Goal: Task Accomplishment & Management: Complete application form

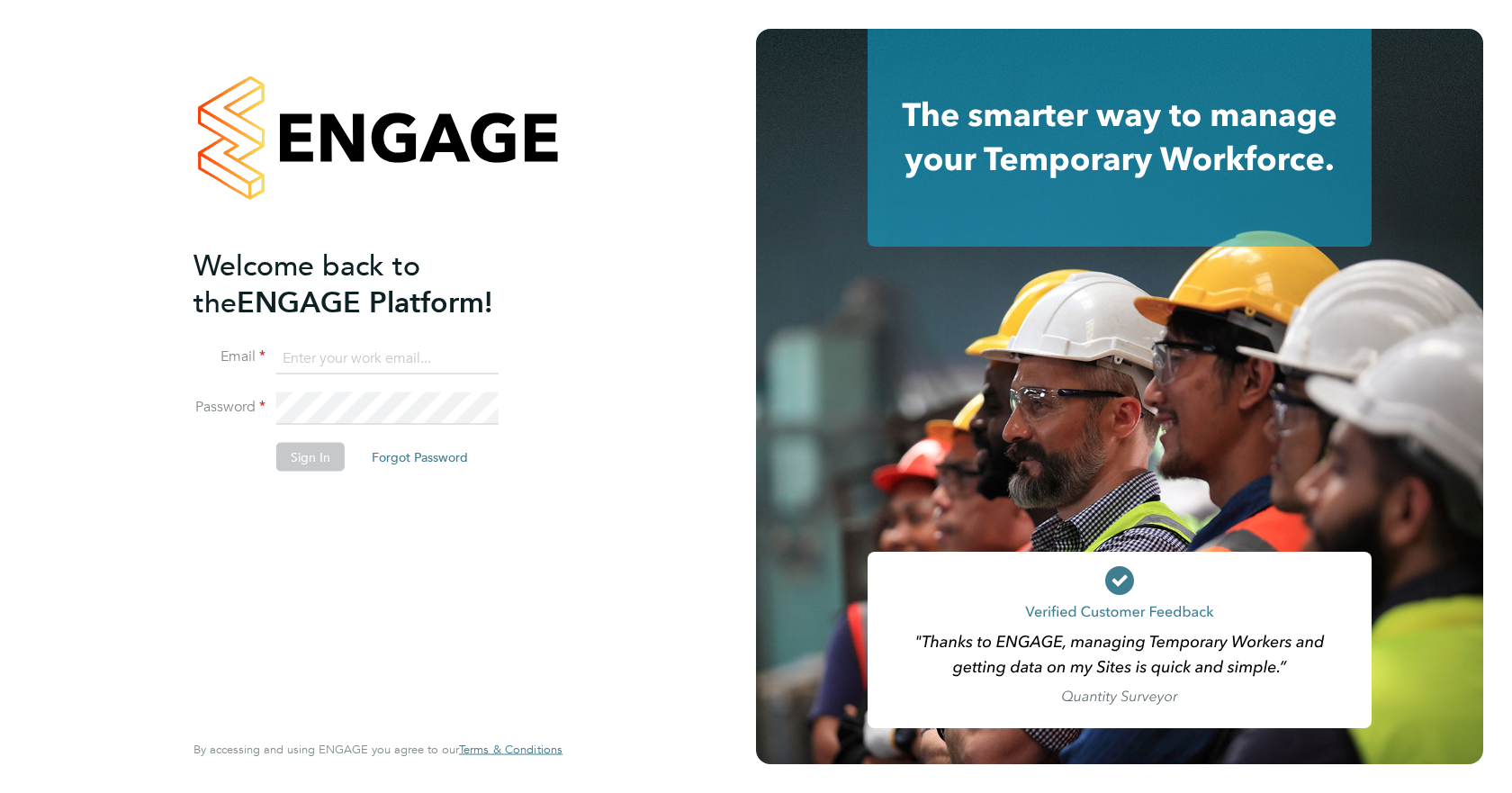
drag, startPoint x: 333, startPoint y: 345, endPoint x: 325, endPoint y: 359, distance: 16.1
click at [333, 345] on input at bounding box center [387, 358] width 223 height 33
type input "[PERSON_NAME][EMAIL_ADDRESS][PERSON_NAME][DOMAIN_NAME]"
click at [305, 463] on button "Sign In" at bounding box center [310, 457] width 68 height 29
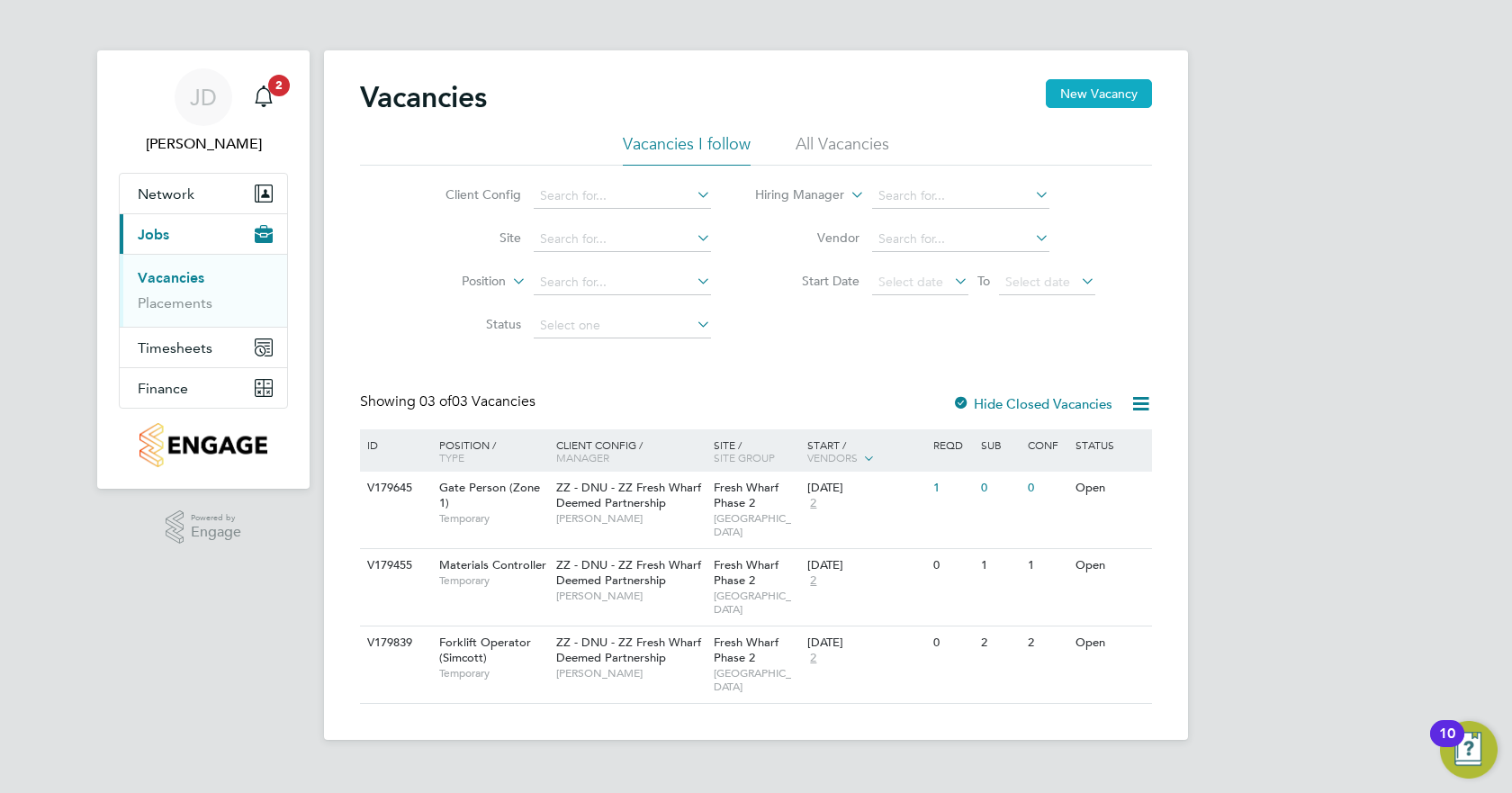
click at [1098, 88] on button "New Vacancy" at bounding box center [1099, 93] width 106 height 29
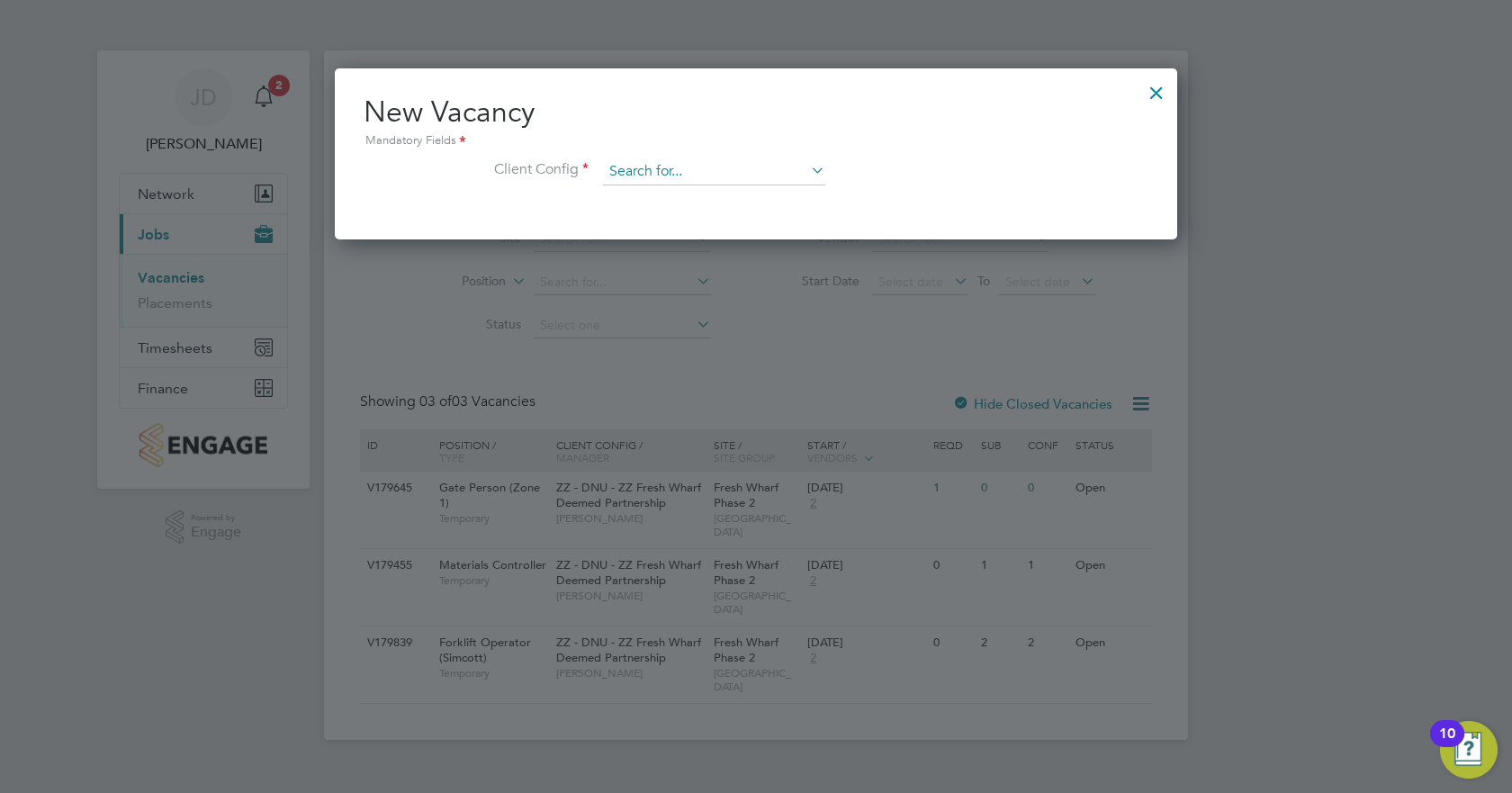
click at [720, 172] on input at bounding box center [714, 172] width 223 height 27
click at [729, 194] on li "ZZ - DNU - ZZ Fresh Wharf Deemed Partnership" at bounding box center [742, 197] width 279 height 24
type input "ZZ - DNU - ZZ Fresh Wharf Deemed Partnership"
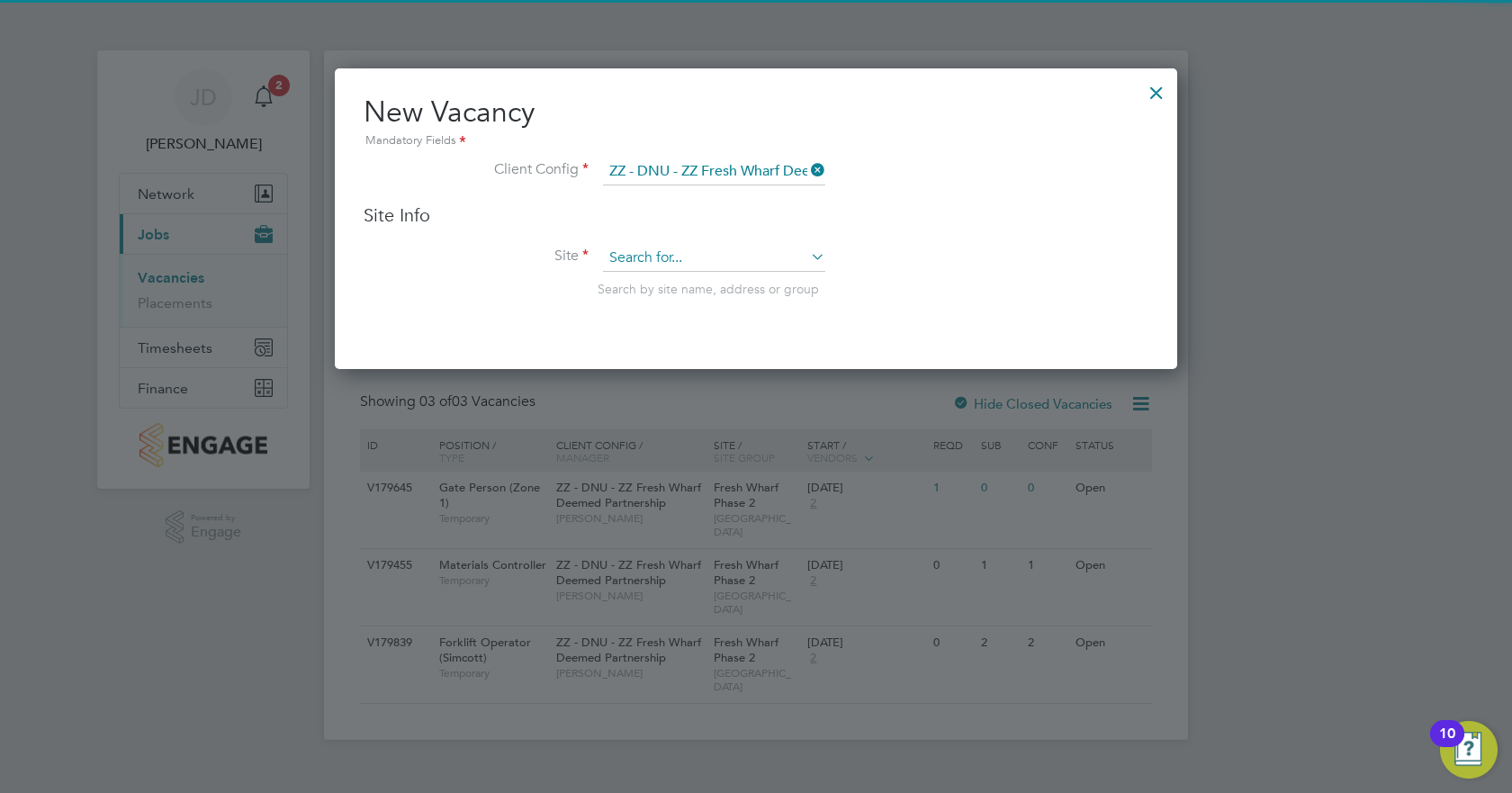
click at [661, 248] on input at bounding box center [714, 258] width 223 height 27
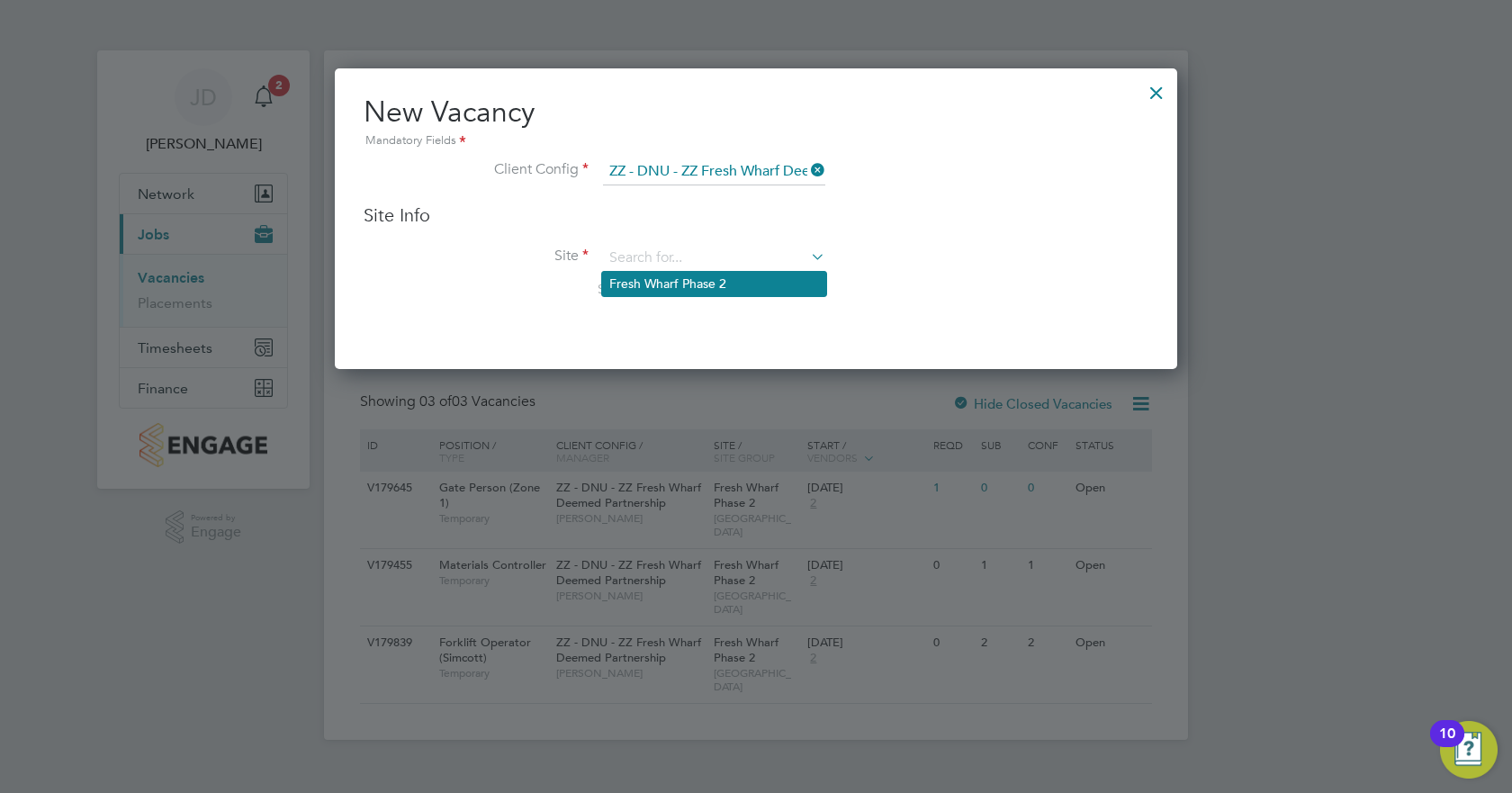
click at [724, 286] on li "Fresh Wharf Phase 2" at bounding box center [714, 283] width 225 height 24
type input "Fresh Wharf Phase 2"
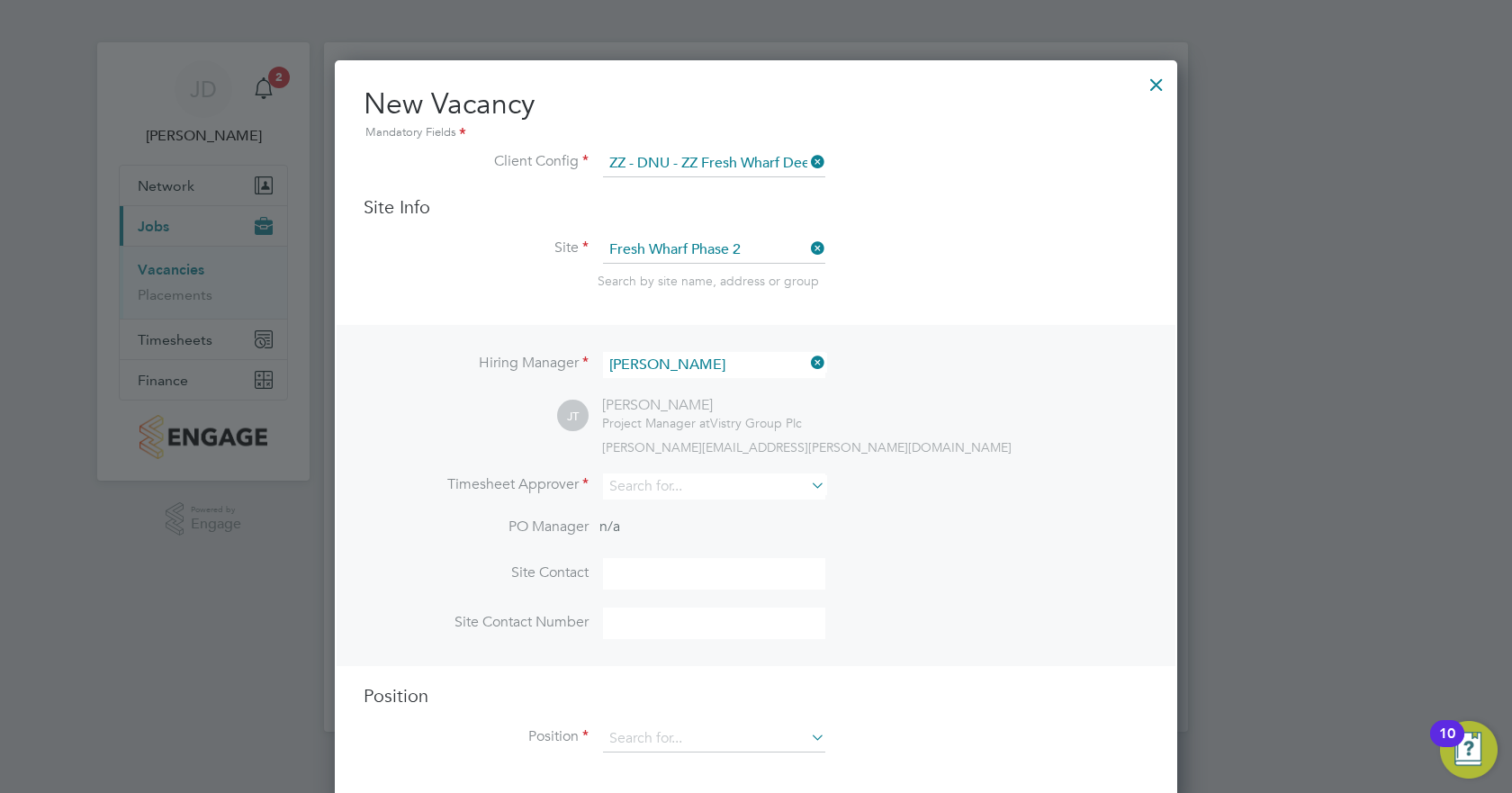
scroll to position [22, 0]
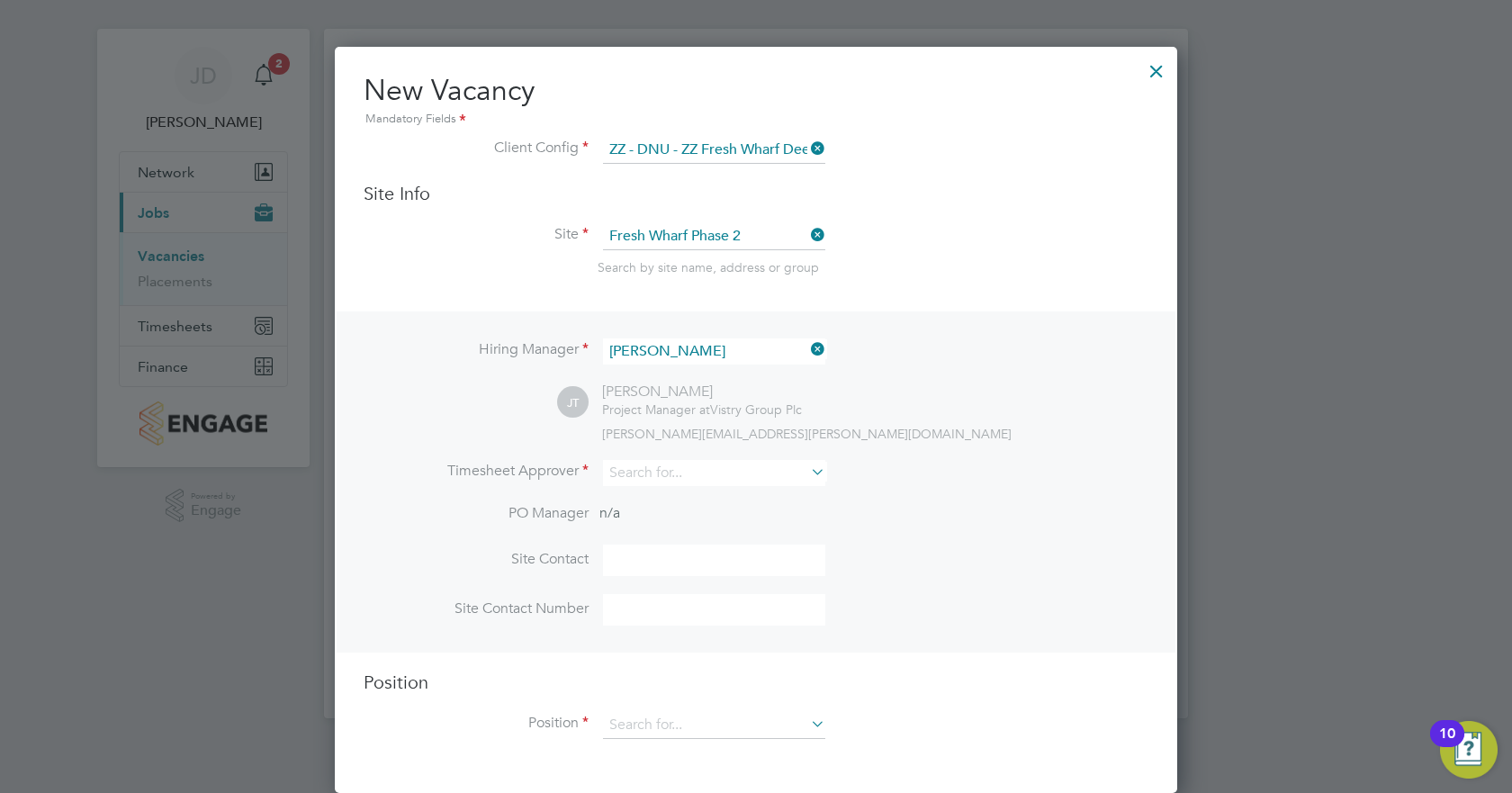
drag, startPoint x: 643, startPoint y: 559, endPoint x: 751, endPoint y: 561, distance: 108.0
click at [643, 559] on input at bounding box center [714, 560] width 223 height 32
type input "Jamie Tye"
click at [688, 720] on input at bounding box center [714, 726] width 223 height 27
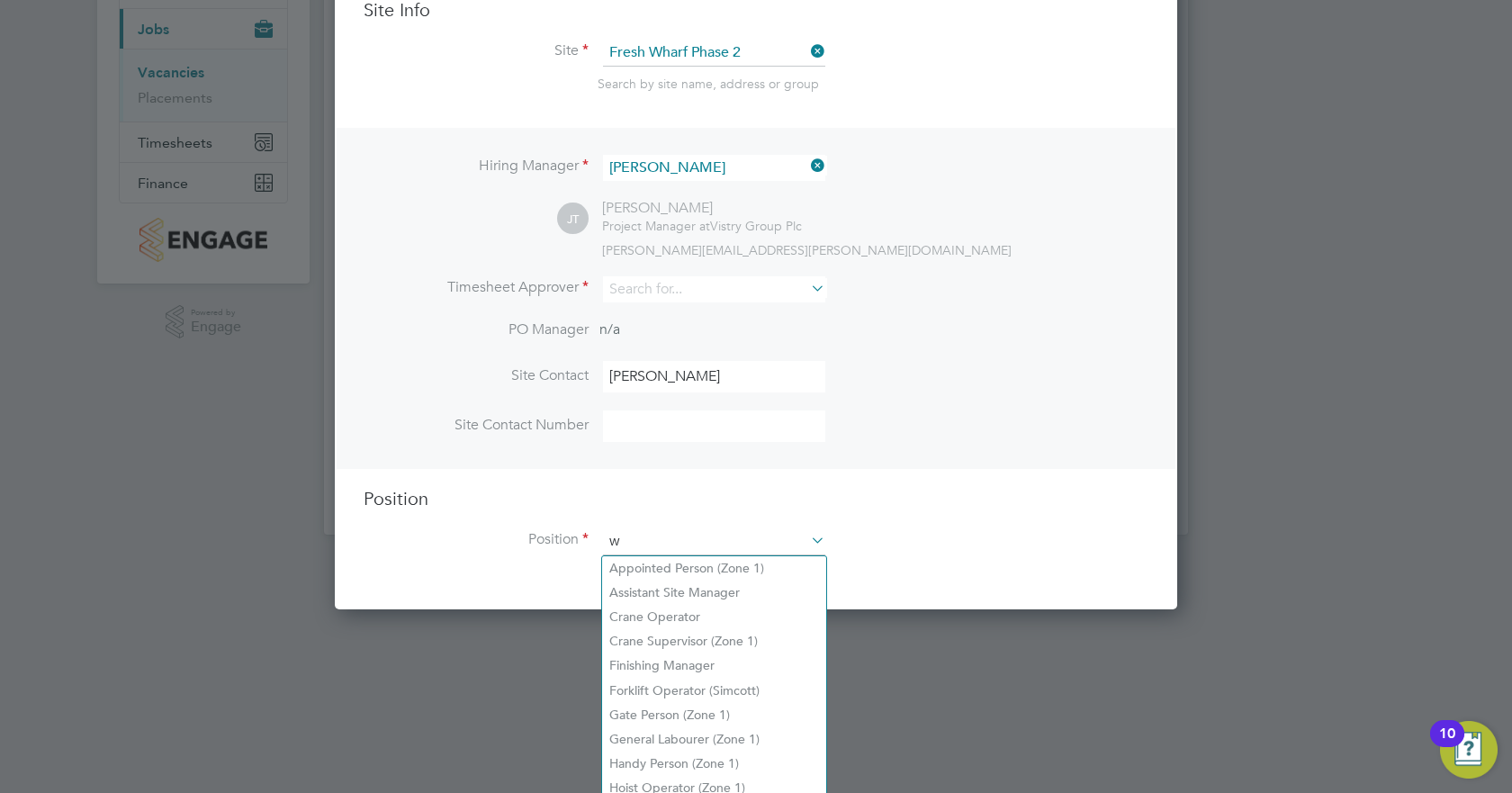
scroll to position [2508, 843]
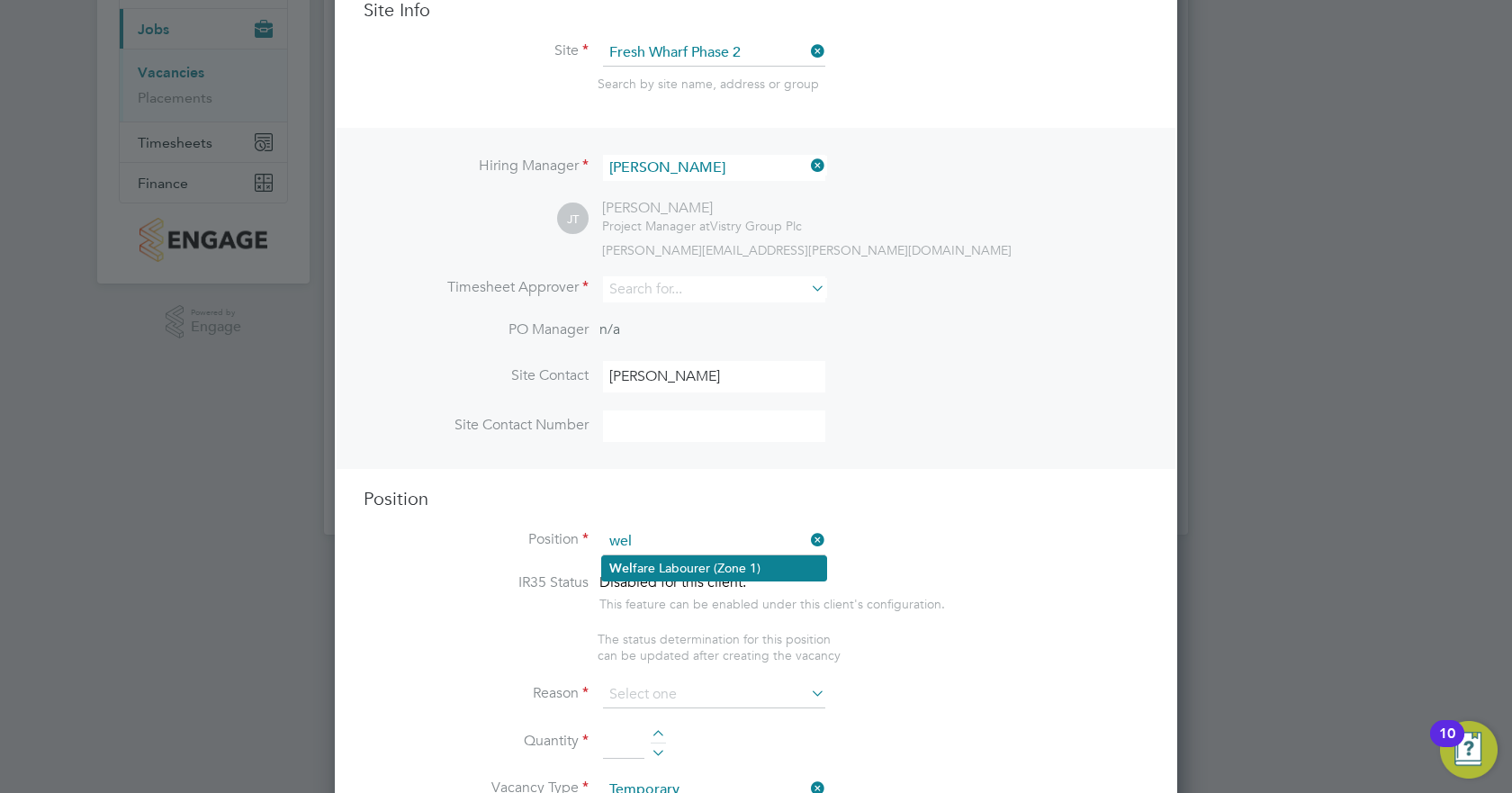
click at [676, 569] on li "Wel fare Labourer (Zone 1)" at bounding box center [714, 568] width 225 height 24
type input "Welfare Labourer (Zone 1)"
type textarea "- General labouring duties - Cleaning the canteen, site changing rooms, toilets…"
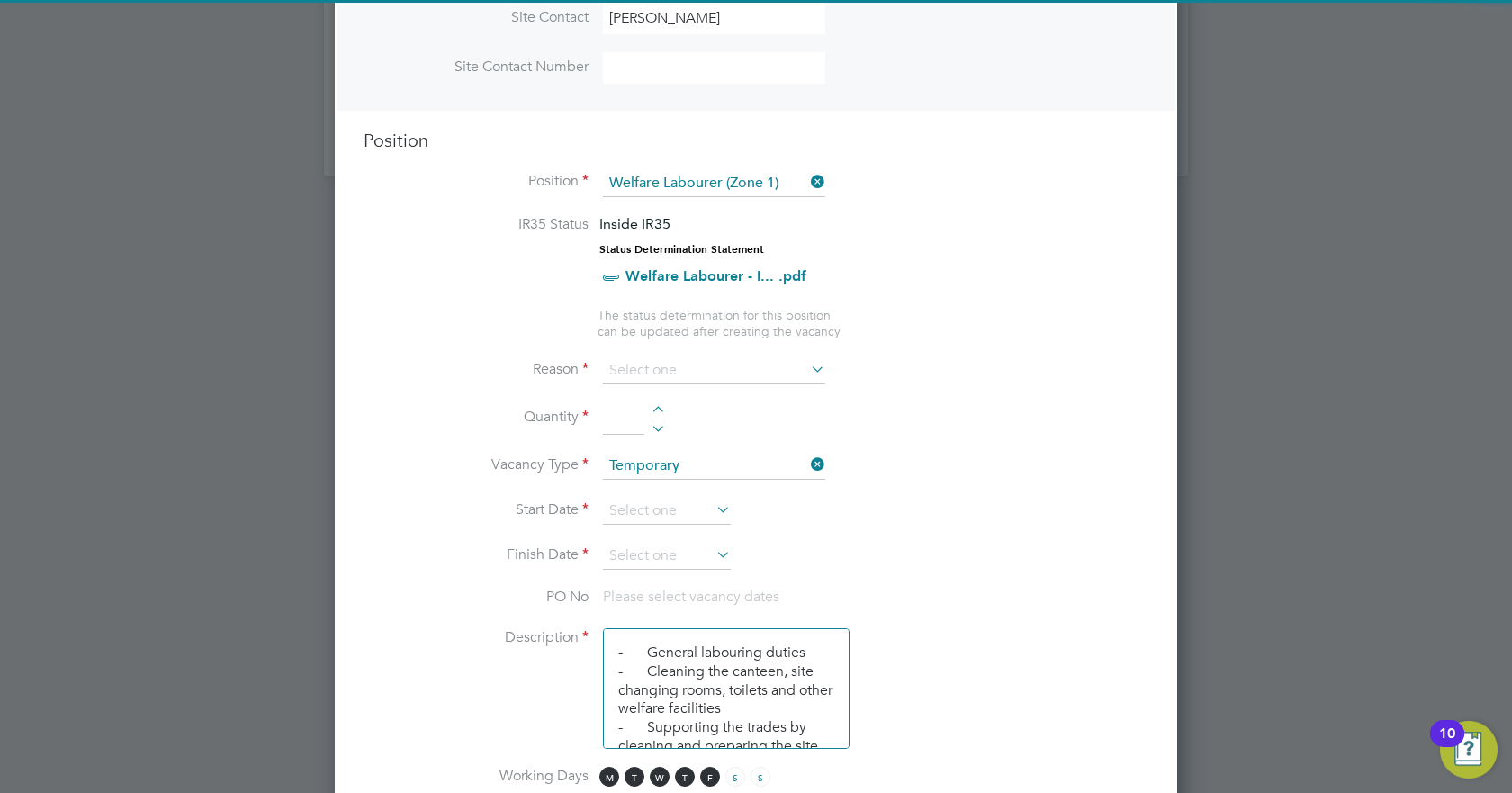
scroll to position [565, 0]
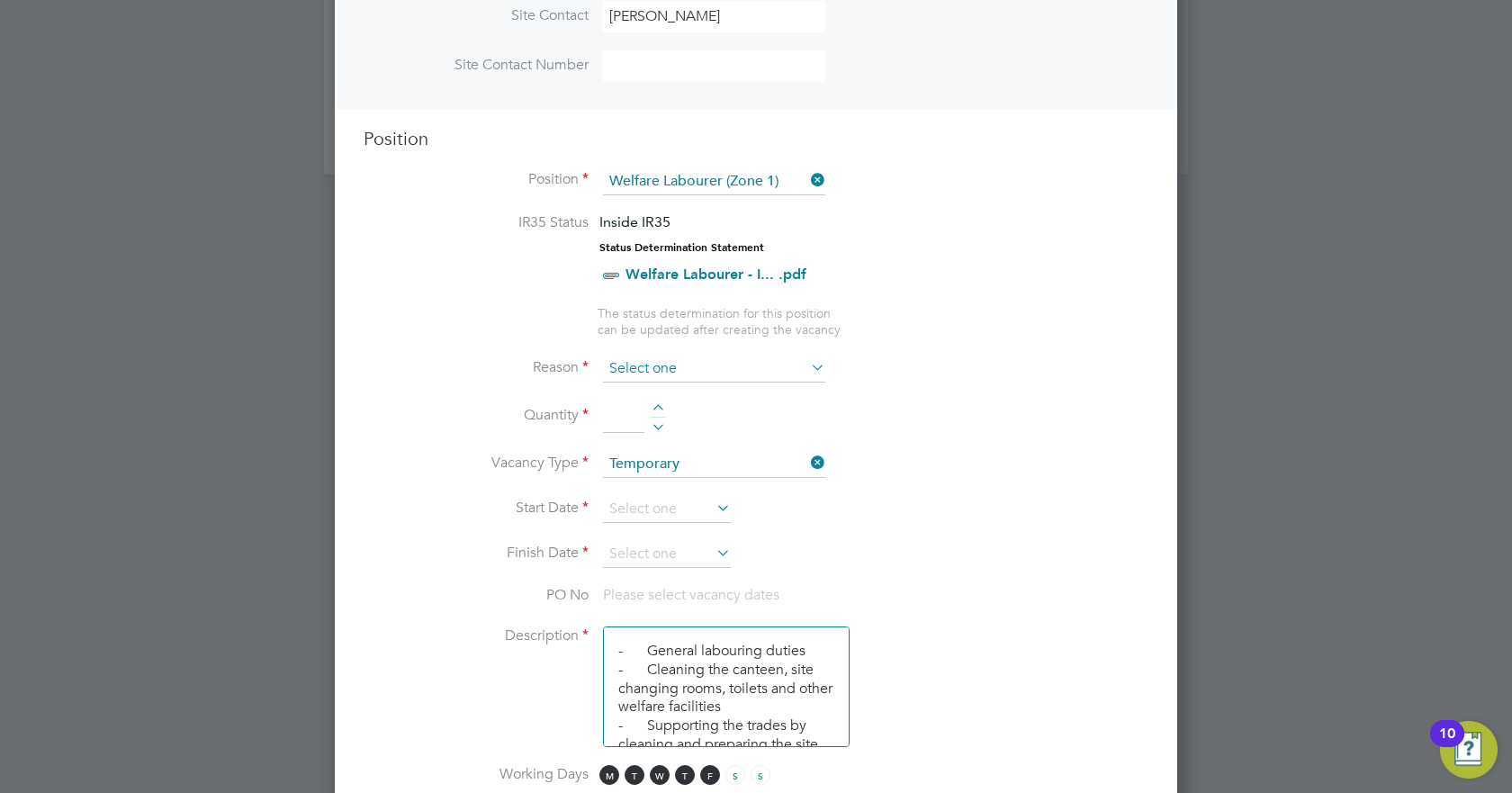
click at [674, 364] on input at bounding box center [714, 369] width 223 height 27
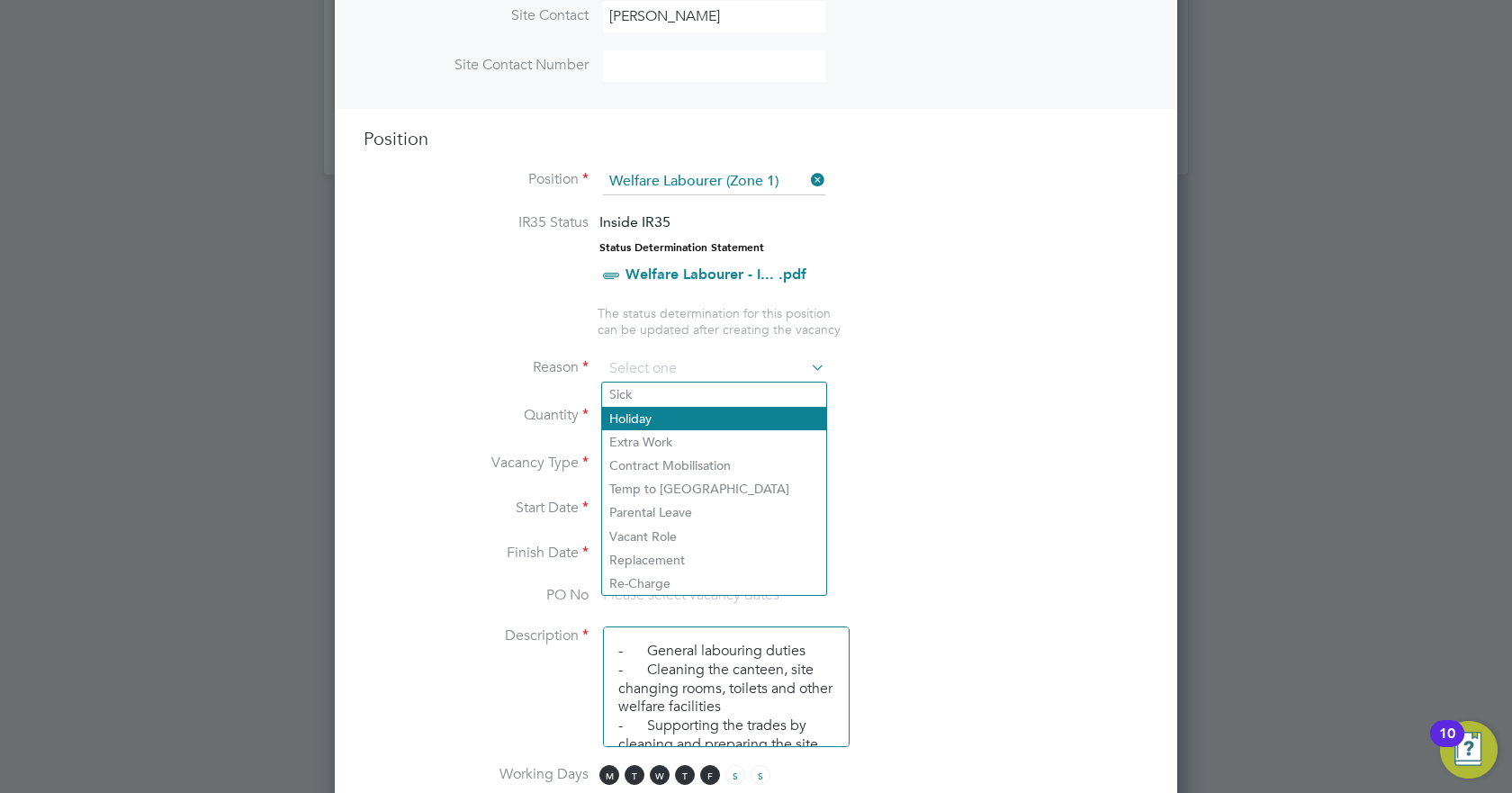
click at [647, 420] on li "Holiday" at bounding box center [714, 418] width 225 height 23
type input "Holiday"
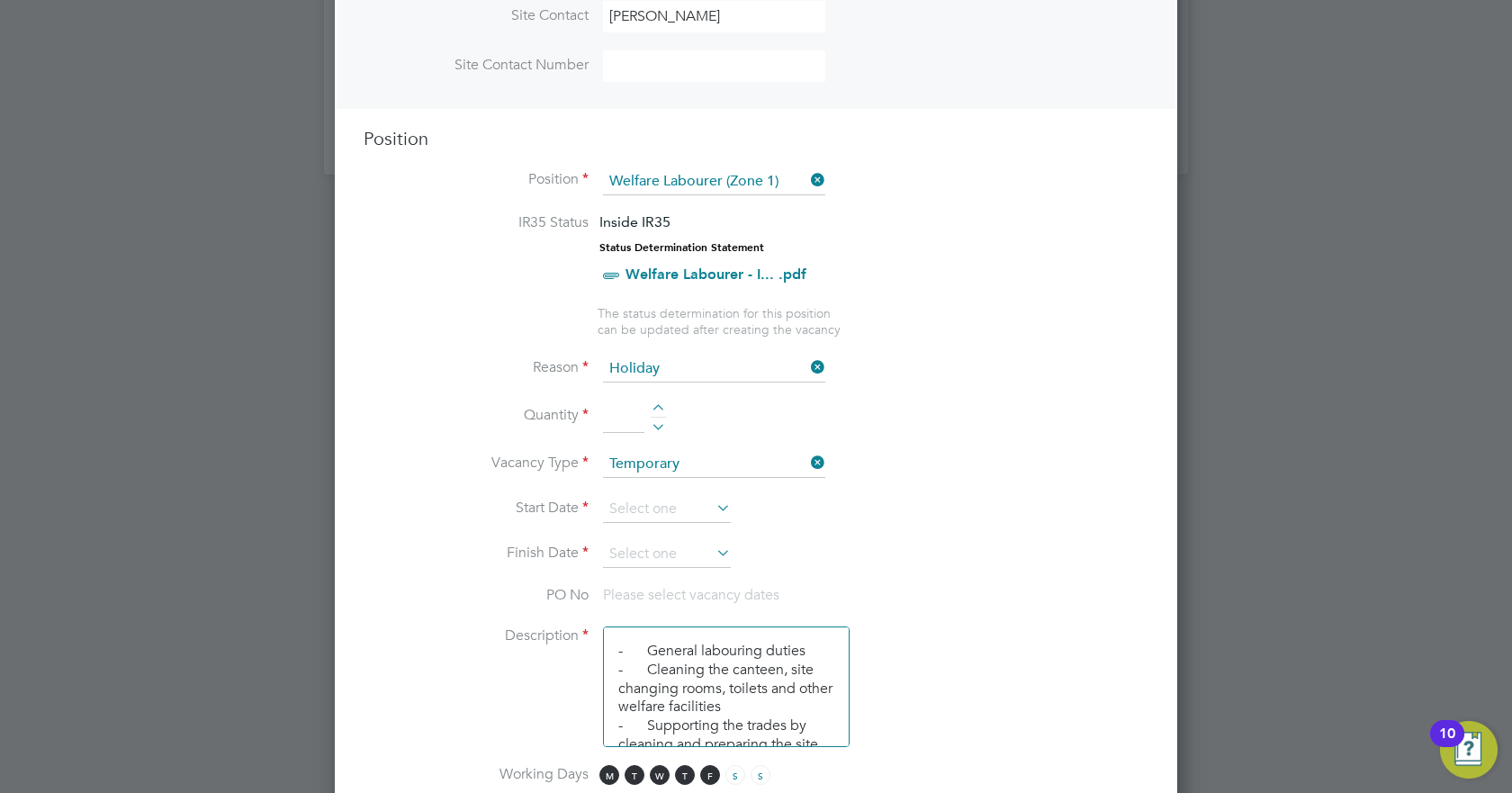
click at [655, 407] on div at bounding box center [658, 410] width 15 height 13
type input "1"
click at [713, 507] on icon at bounding box center [713, 508] width 0 height 25
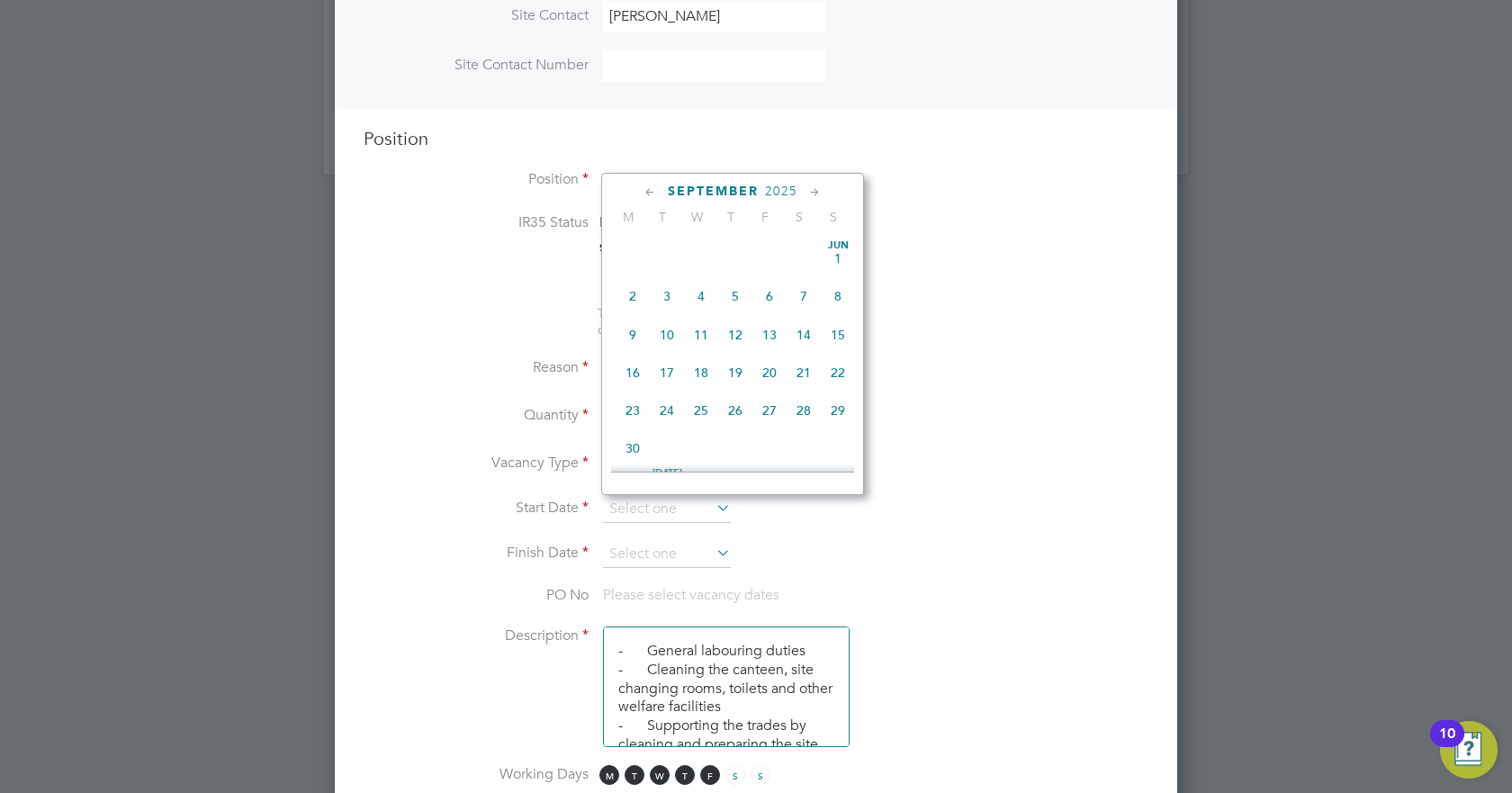
scroll to position [545, 0]
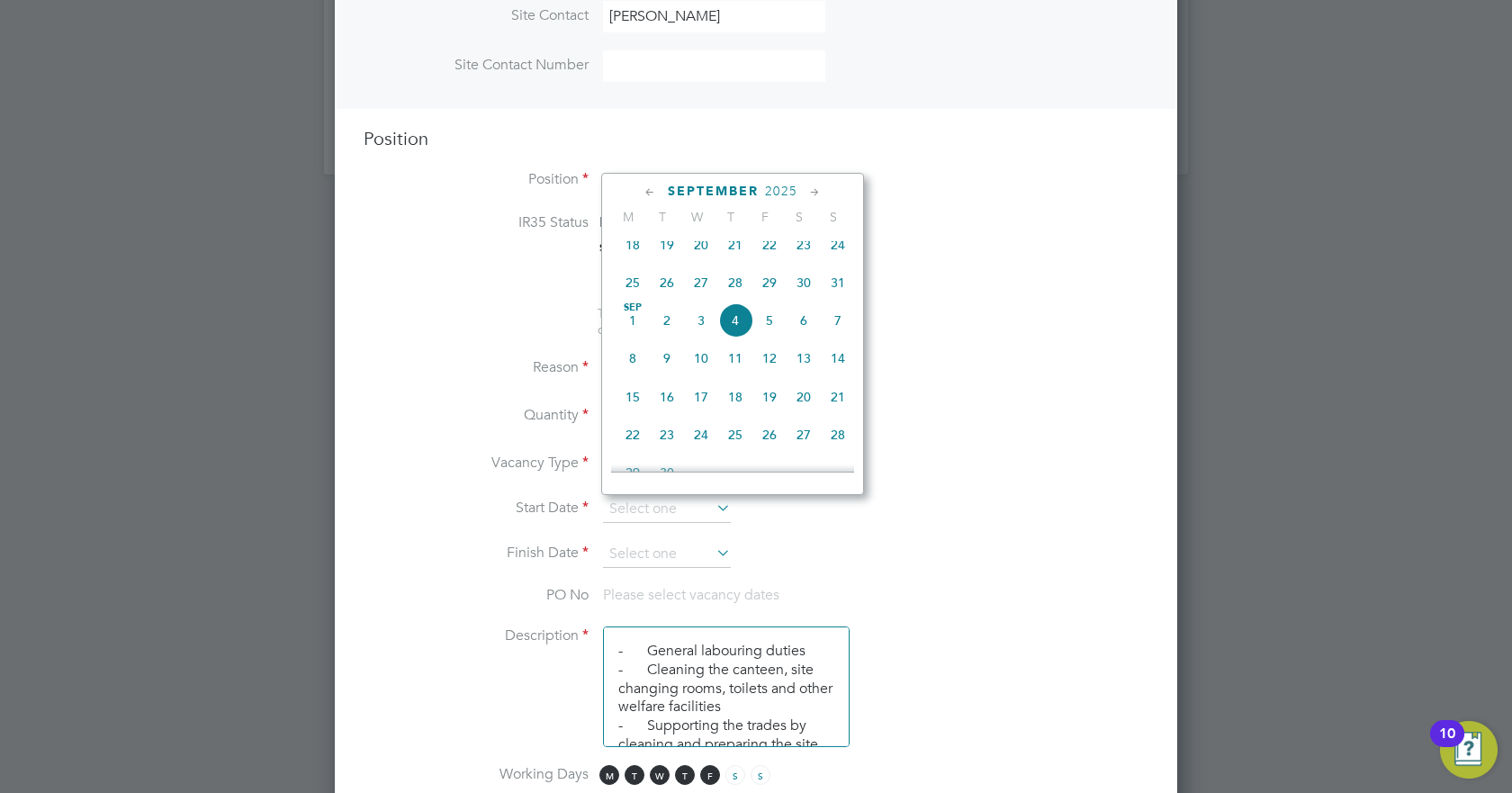
click at [739, 333] on span "4" at bounding box center [734, 320] width 34 height 34
type input "04 Sep 2025"
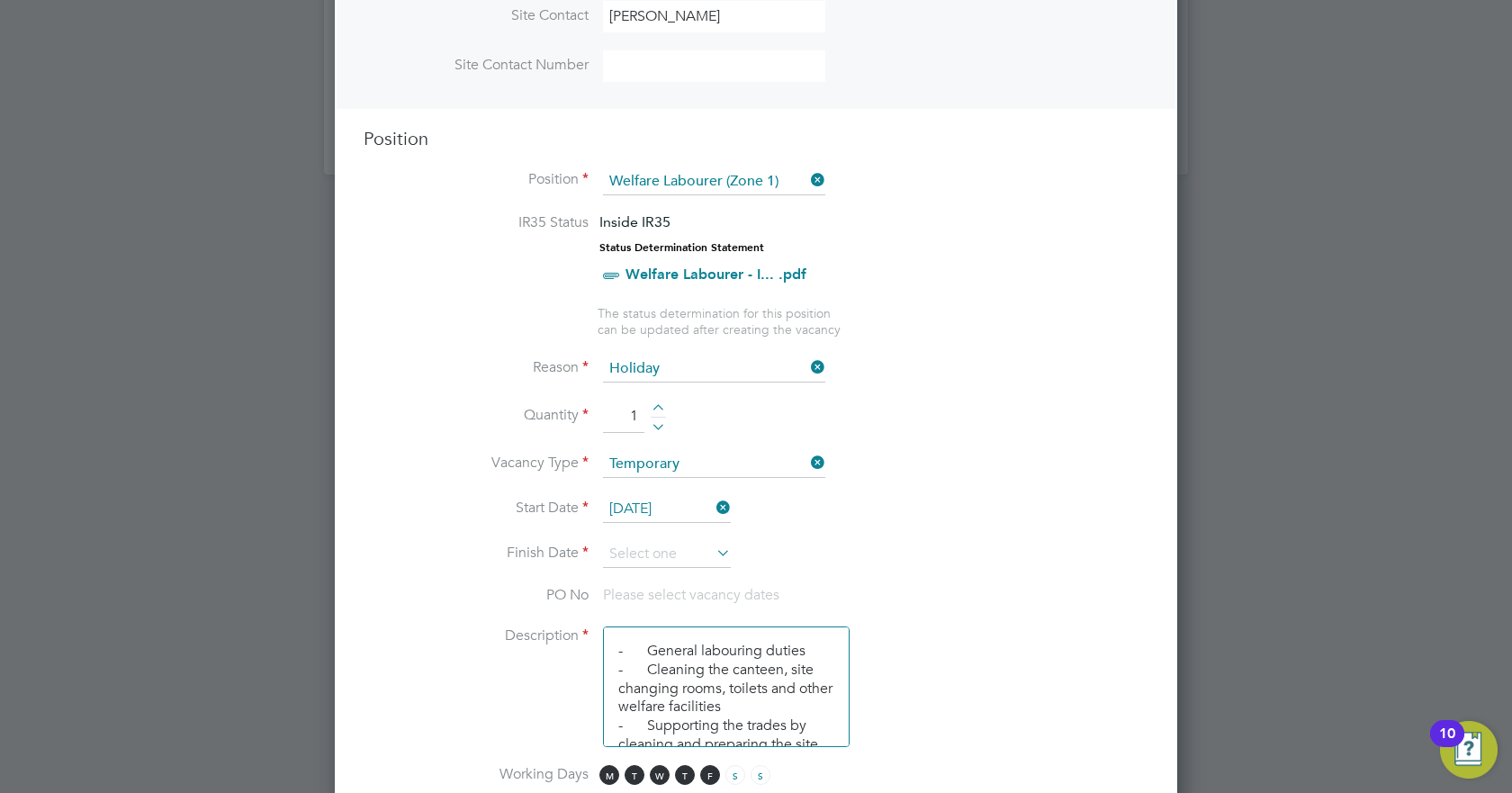
click at [713, 556] on icon at bounding box center [713, 552] width 0 height 25
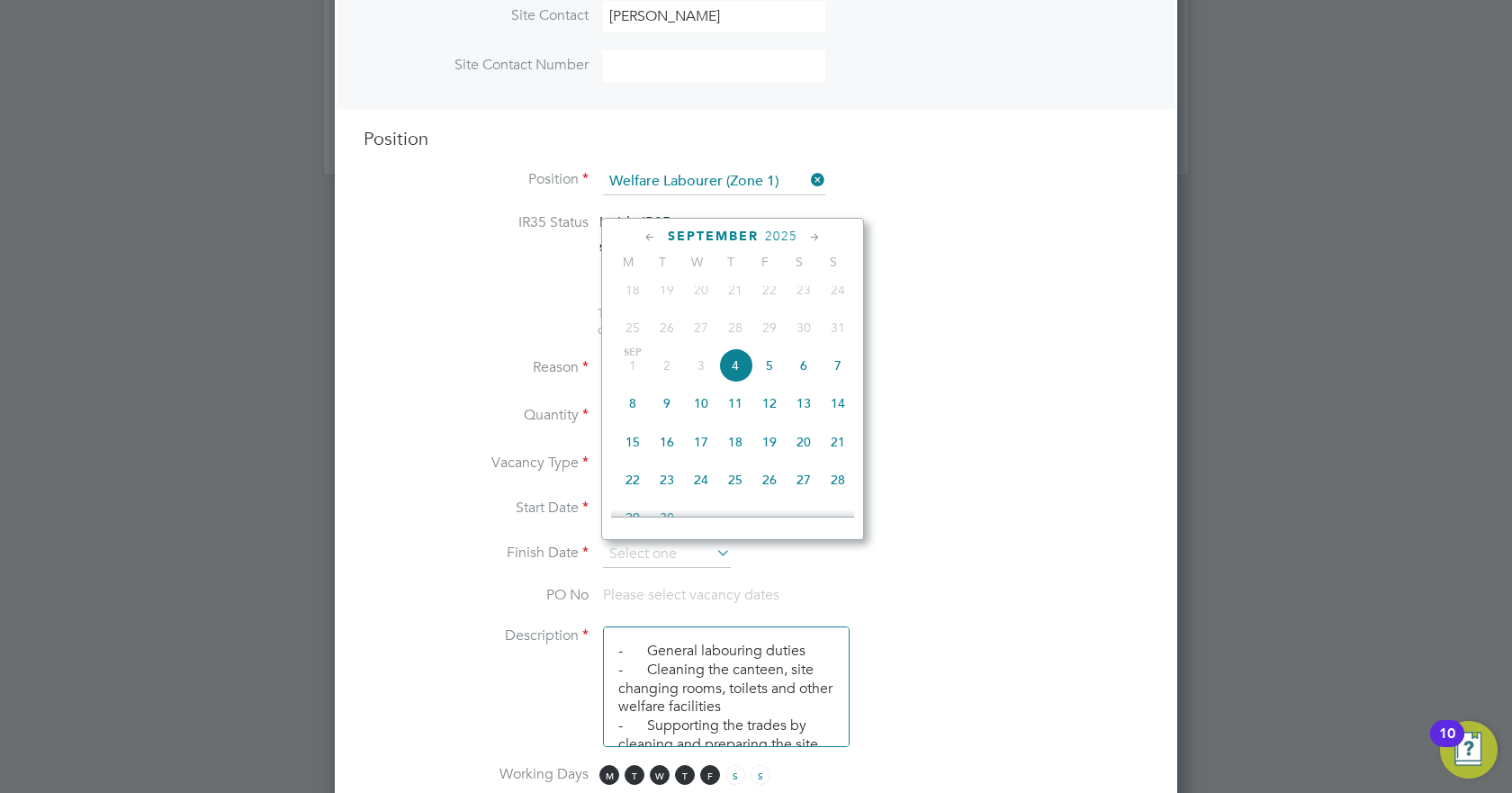
click at [764, 375] on span "5" at bounding box center [769, 364] width 34 height 34
type input "05 Sep 2025"
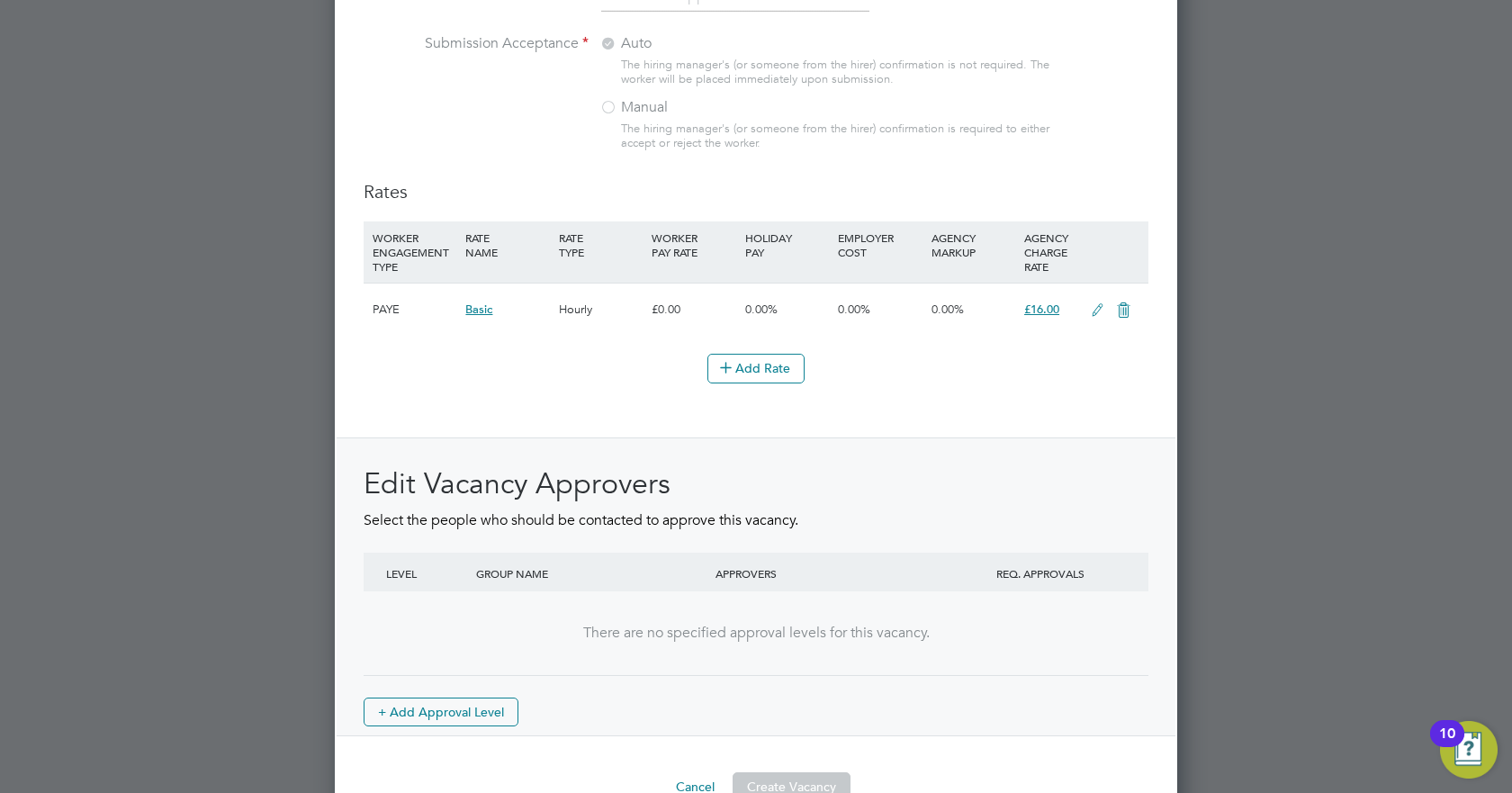
scroll to position [1915, 0]
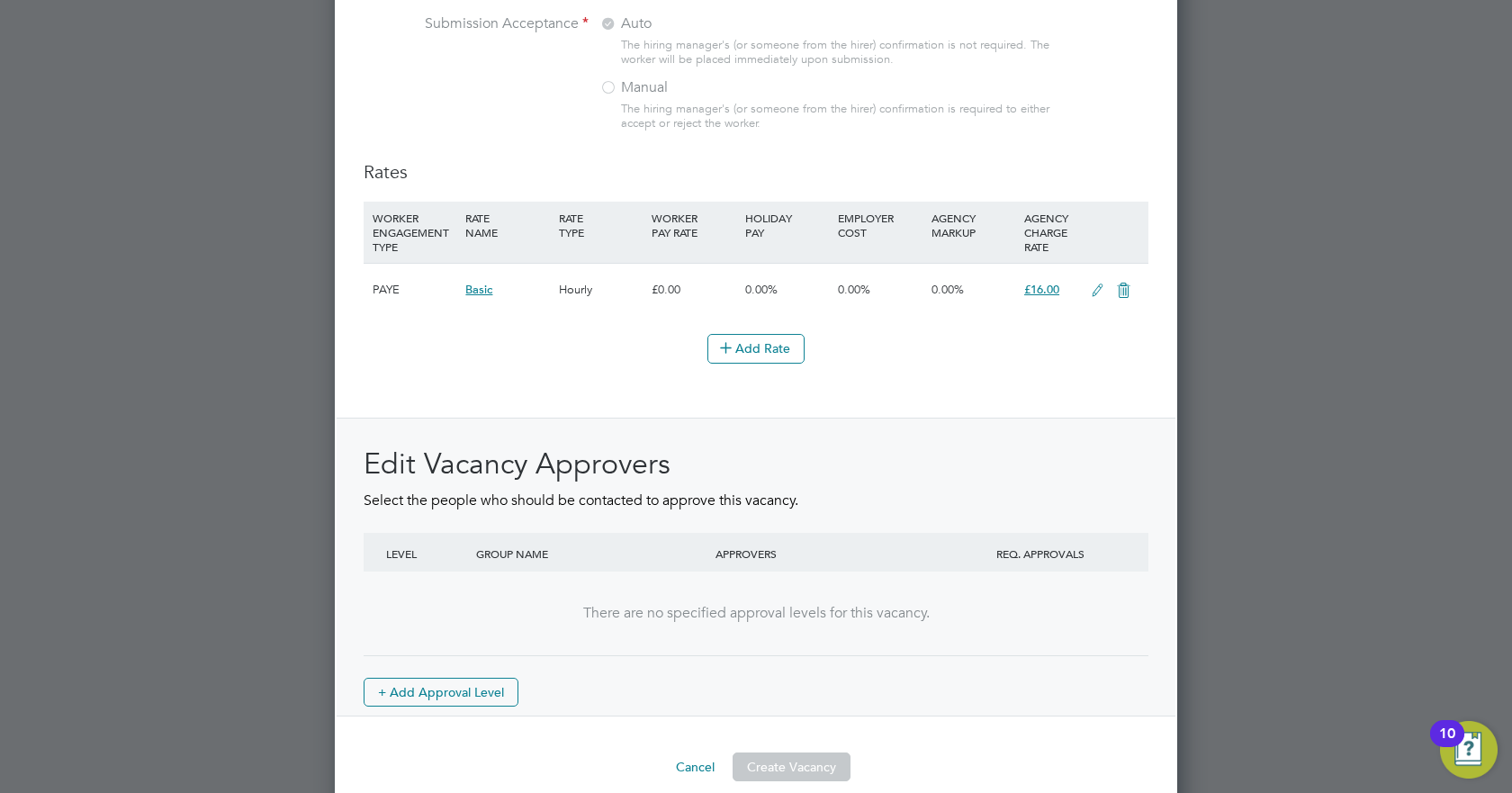
click at [1095, 285] on icon at bounding box center [1097, 290] width 22 height 14
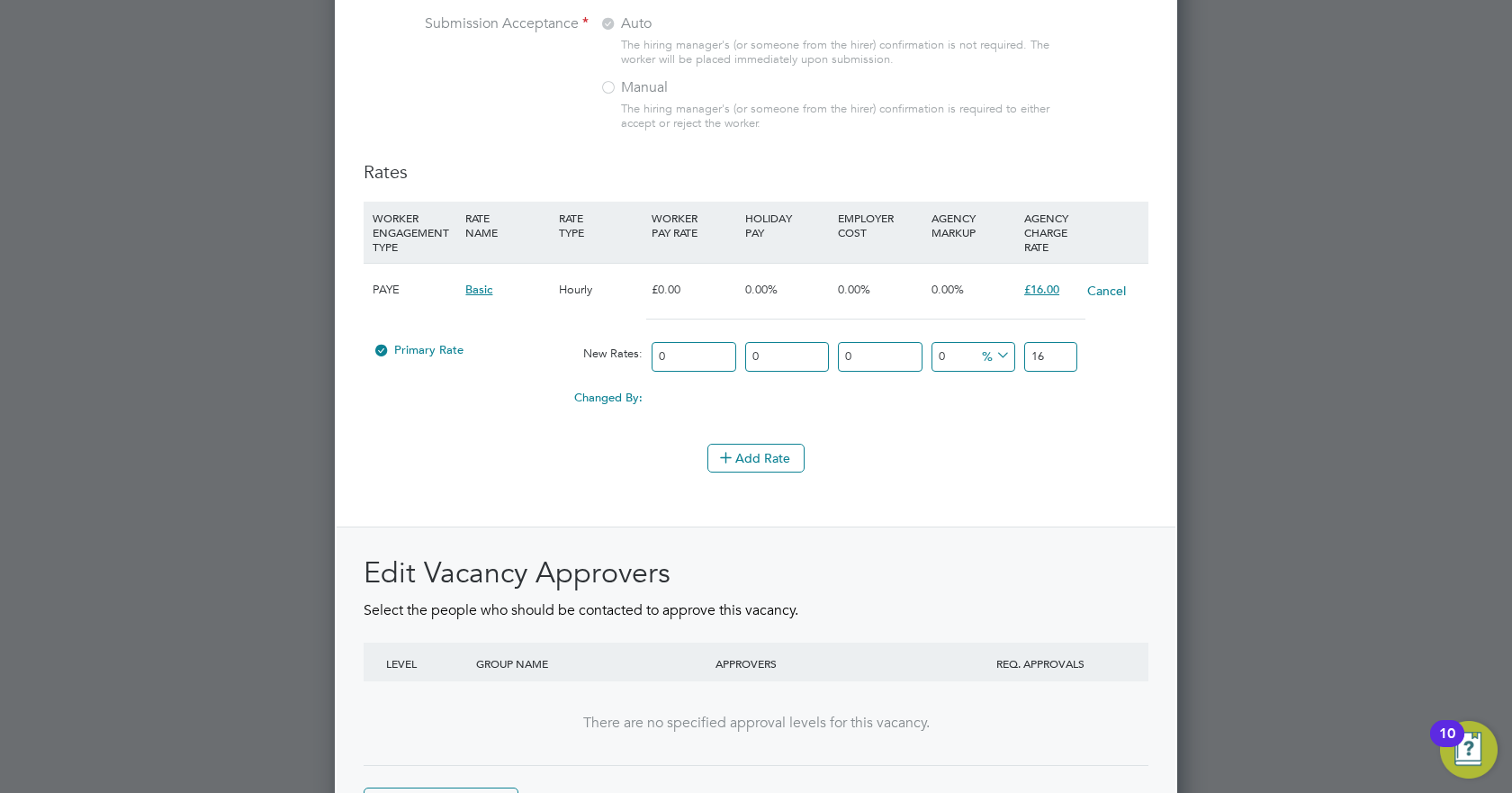
click at [1041, 353] on input "16" at bounding box center [1050, 357] width 53 height 30
type input "1"
type input "19.48"
click at [1008, 428] on li "WORKER ENGAGEMENT TYPE RATE NAME RATE TYPE WORKER PAY RATE HOLIDAY PAY EMPLOYER…" at bounding box center [756, 322] width 784 height 242
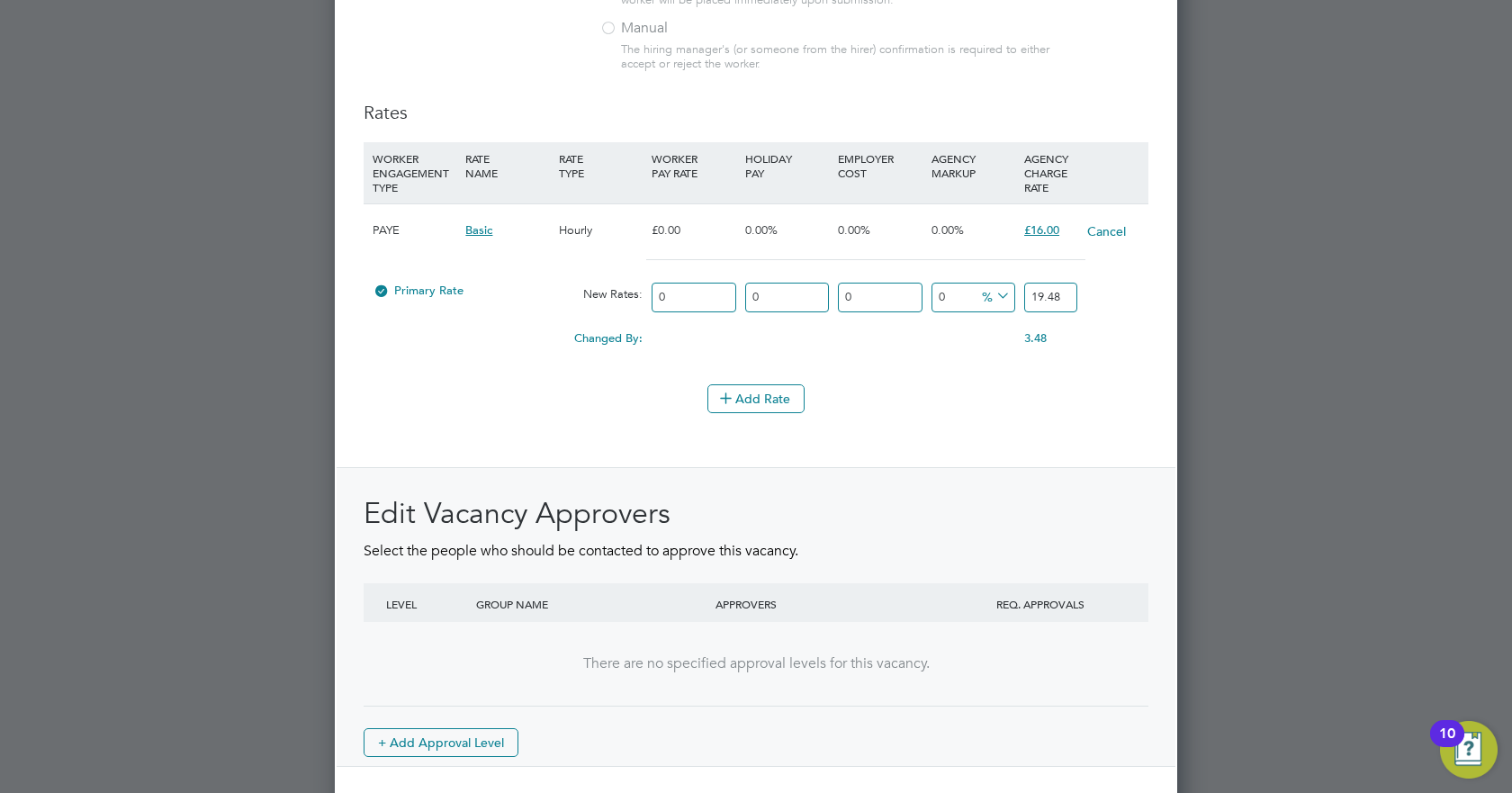
scroll to position [2049, 0]
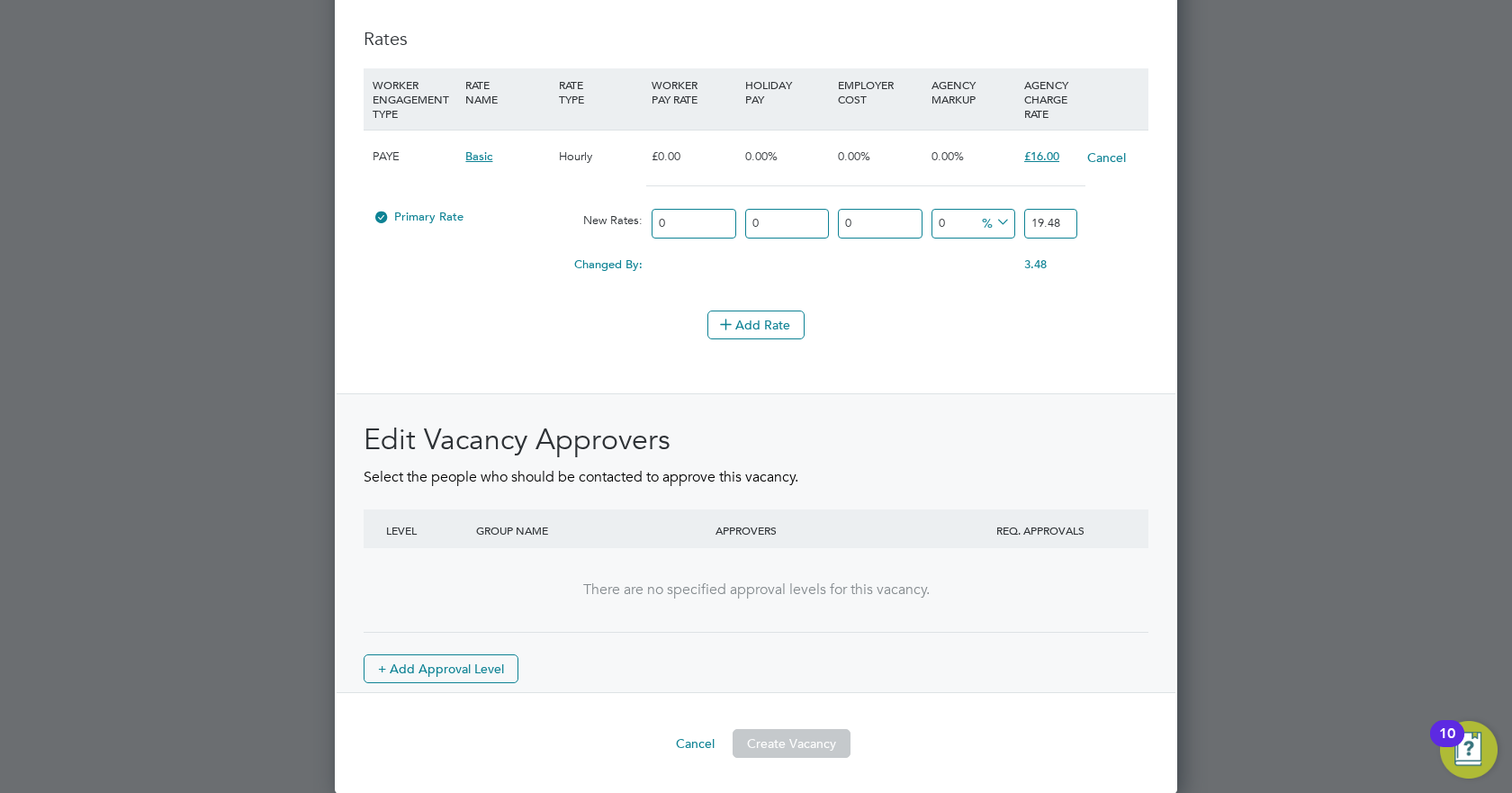
click at [995, 308] on li "WORKER ENGAGEMENT TYPE RATE NAME RATE TYPE WORKER PAY RATE HOLIDAY PAY EMPLOYER…" at bounding box center [756, 189] width 784 height 242
click at [783, 583] on div "There are no specified approval levels for this vacancy." at bounding box center [756, 590] width 749 height 19
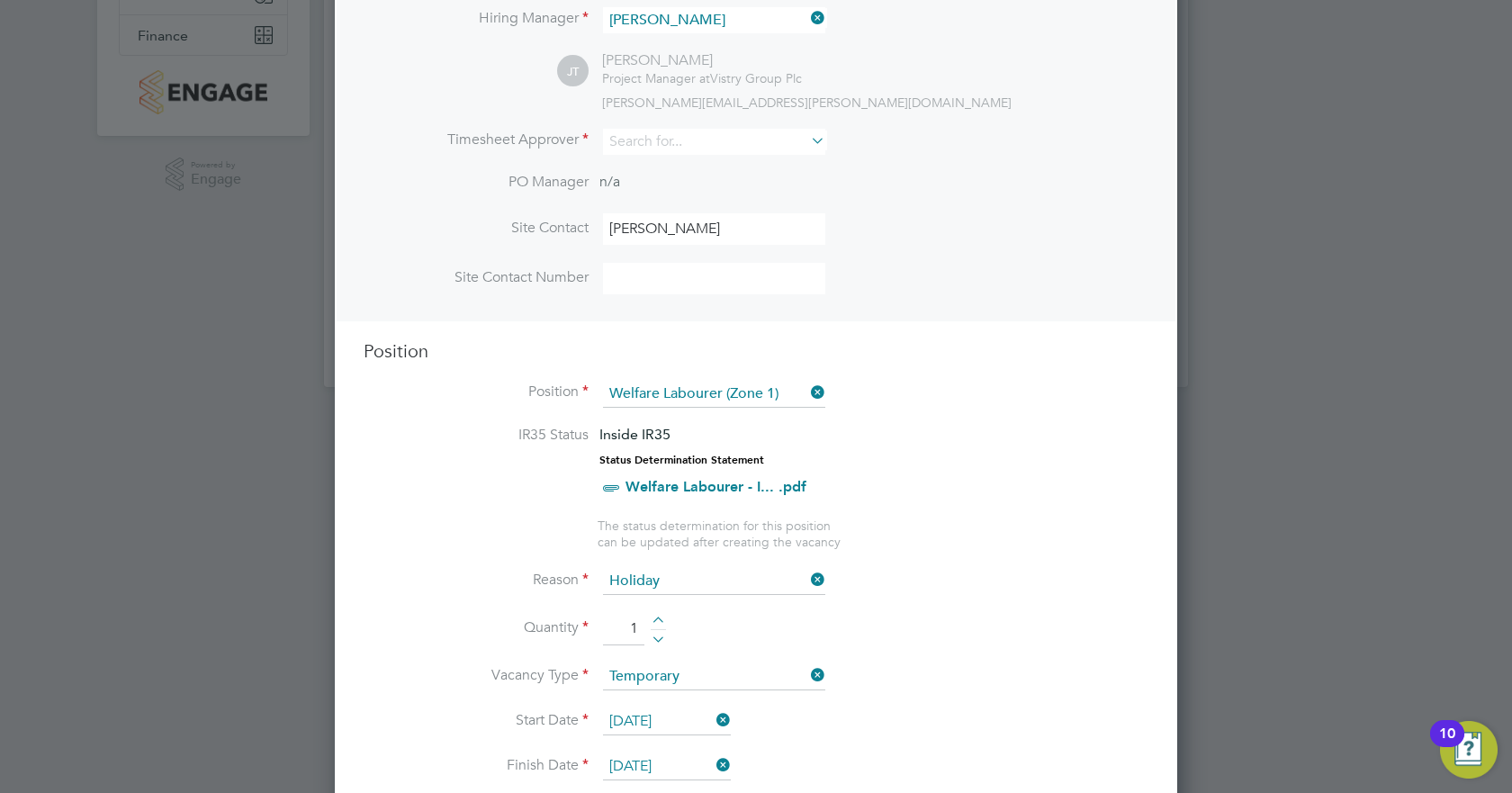
scroll to position [158, 0]
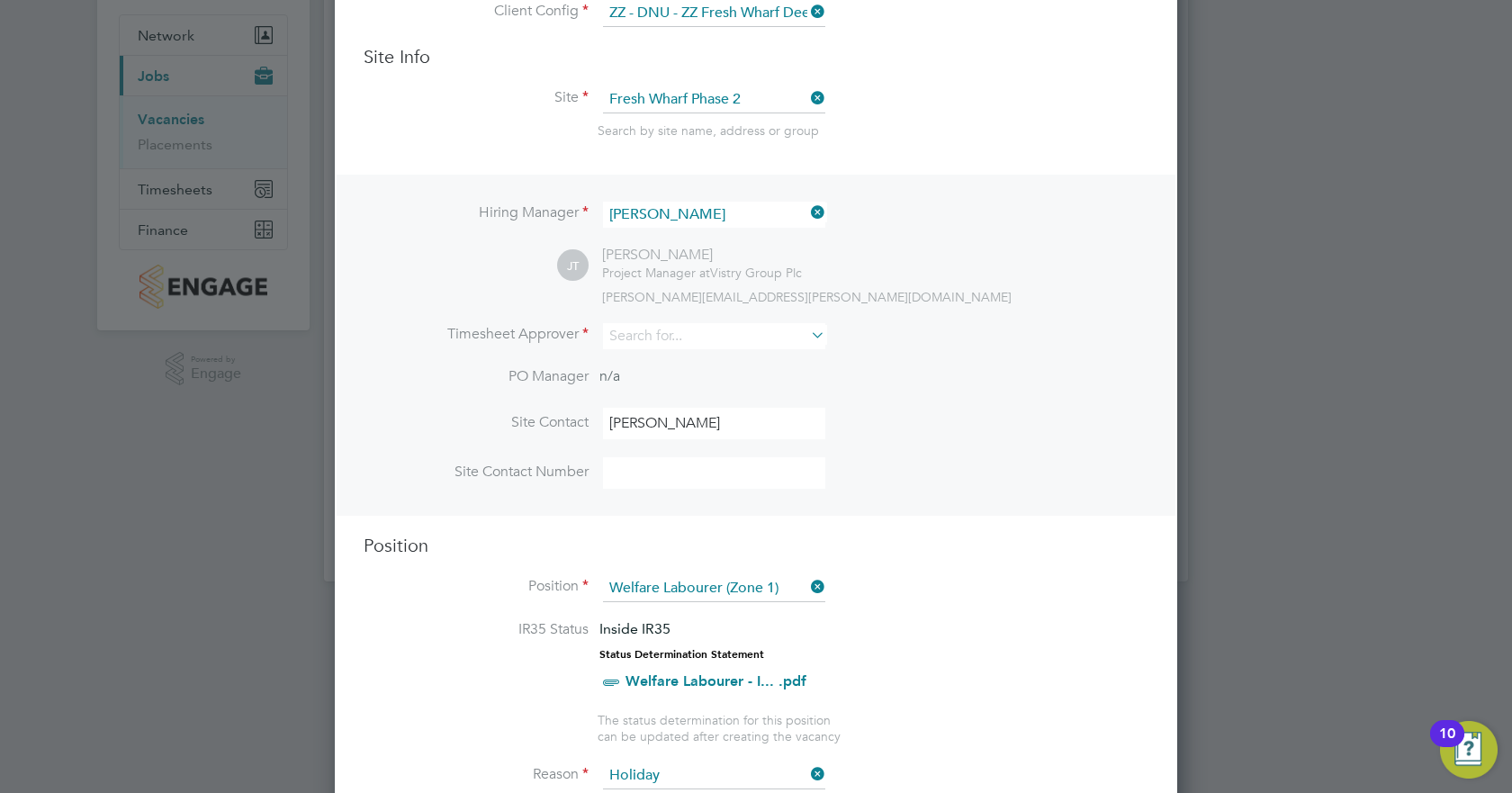
click at [808, 342] on icon at bounding box center [808, 334] width 0 height 25
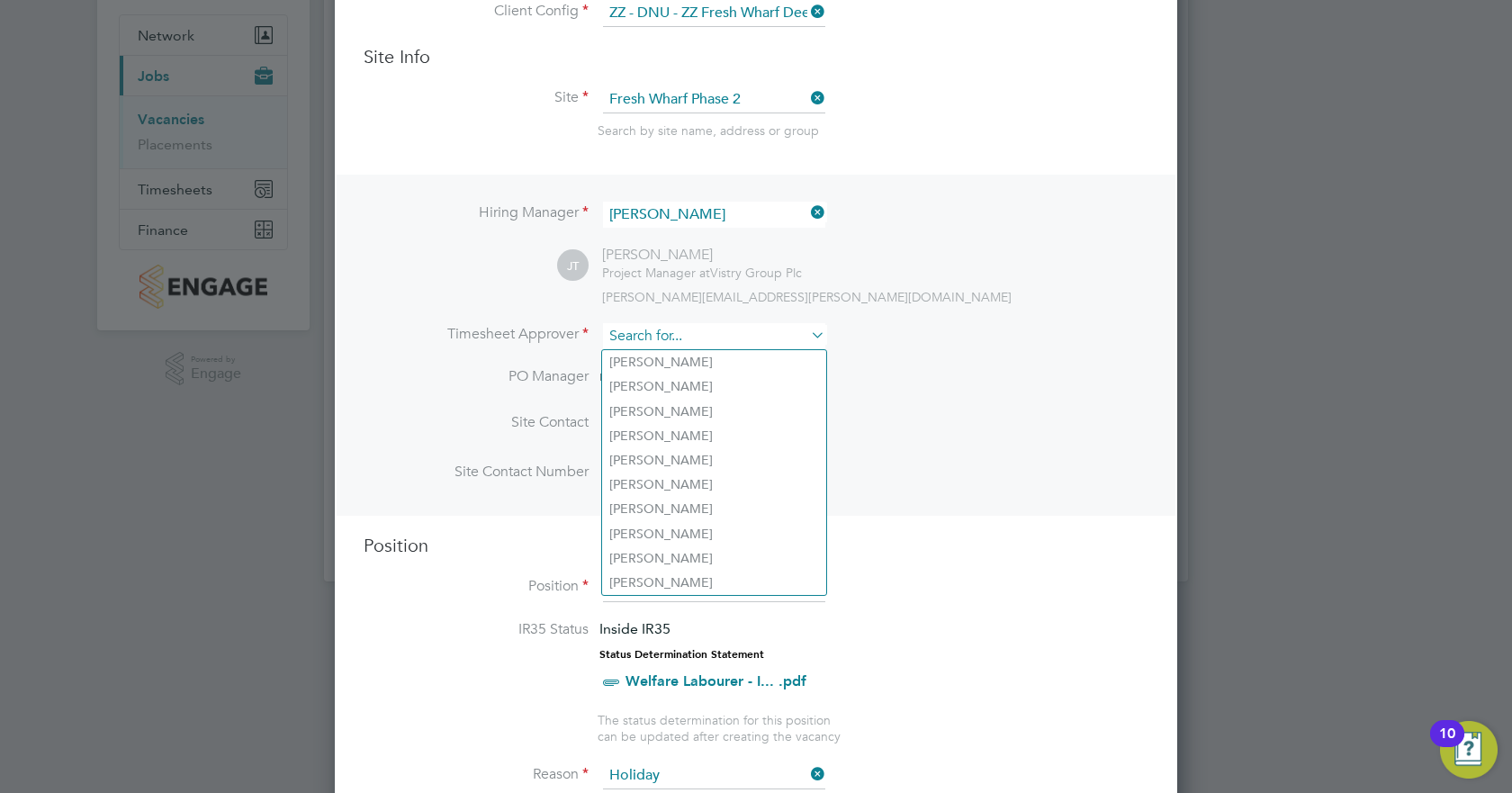
click at [673, 337] on input at bounding box center [714, 335] width 223 height 26
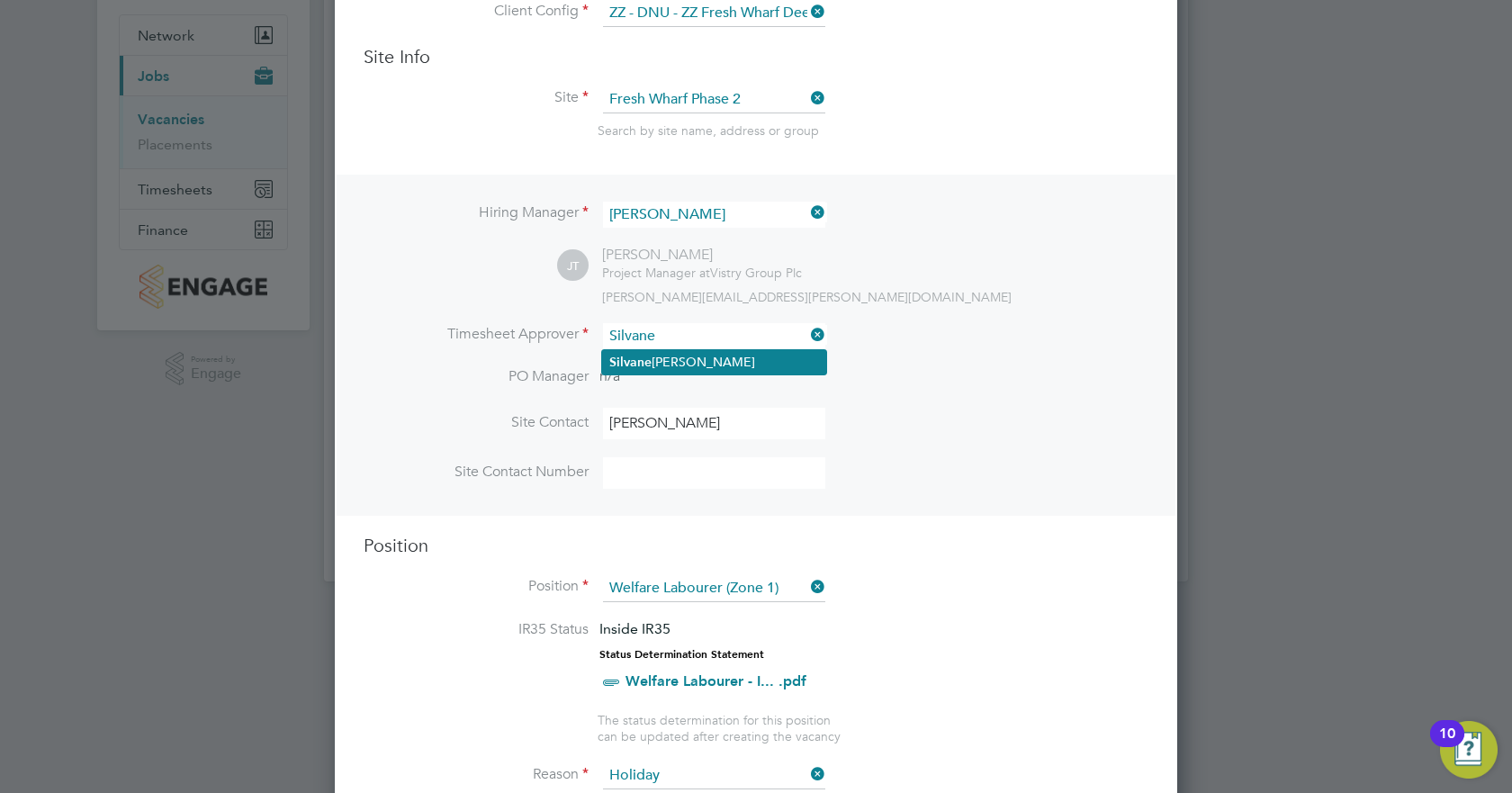
click at [640, 367] on b "Silvane" at bounding box center [630, 362] width 42 height 15
type input "Silvane DaRocha"
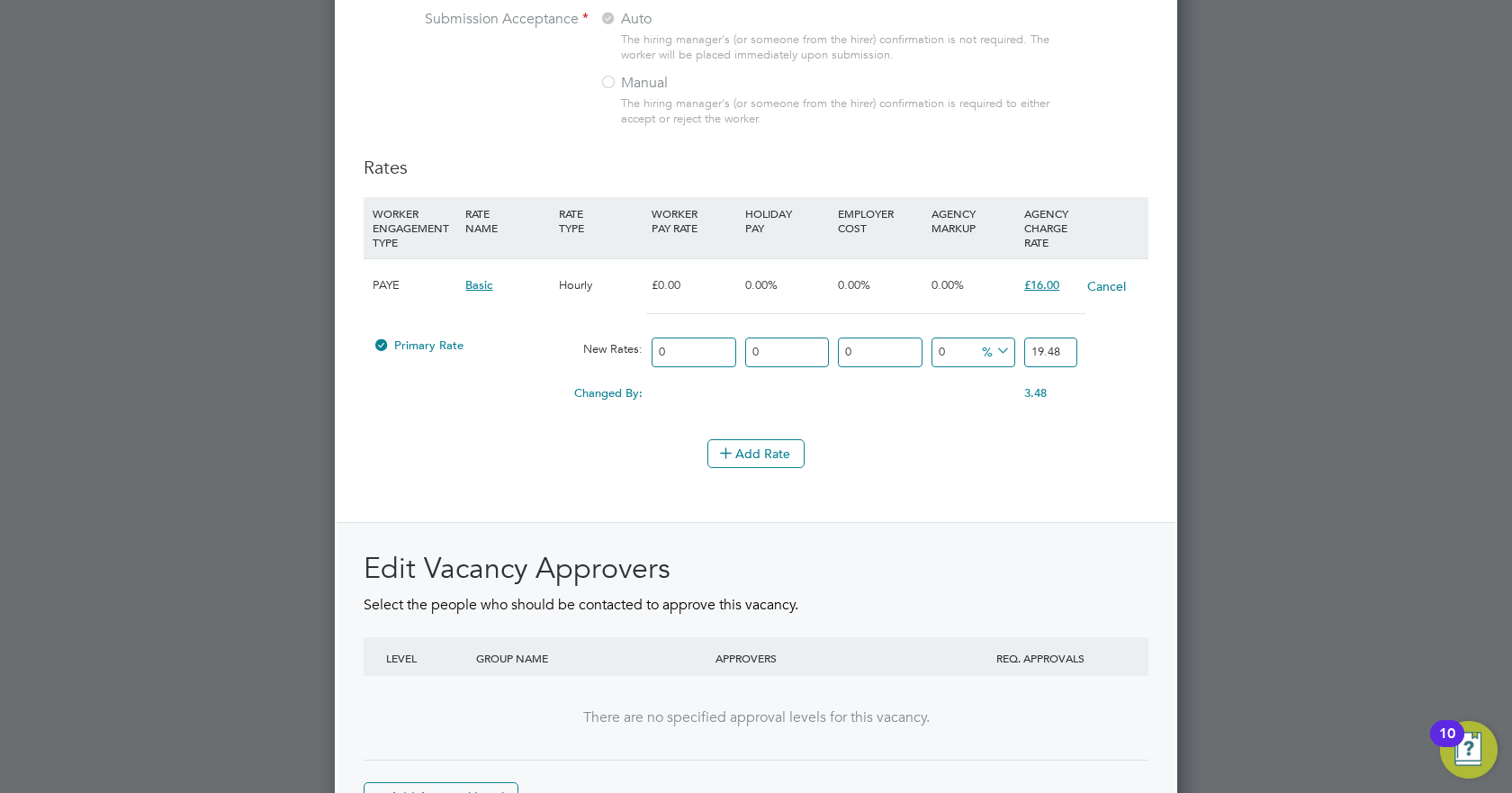
scroll to position [2128, 0]
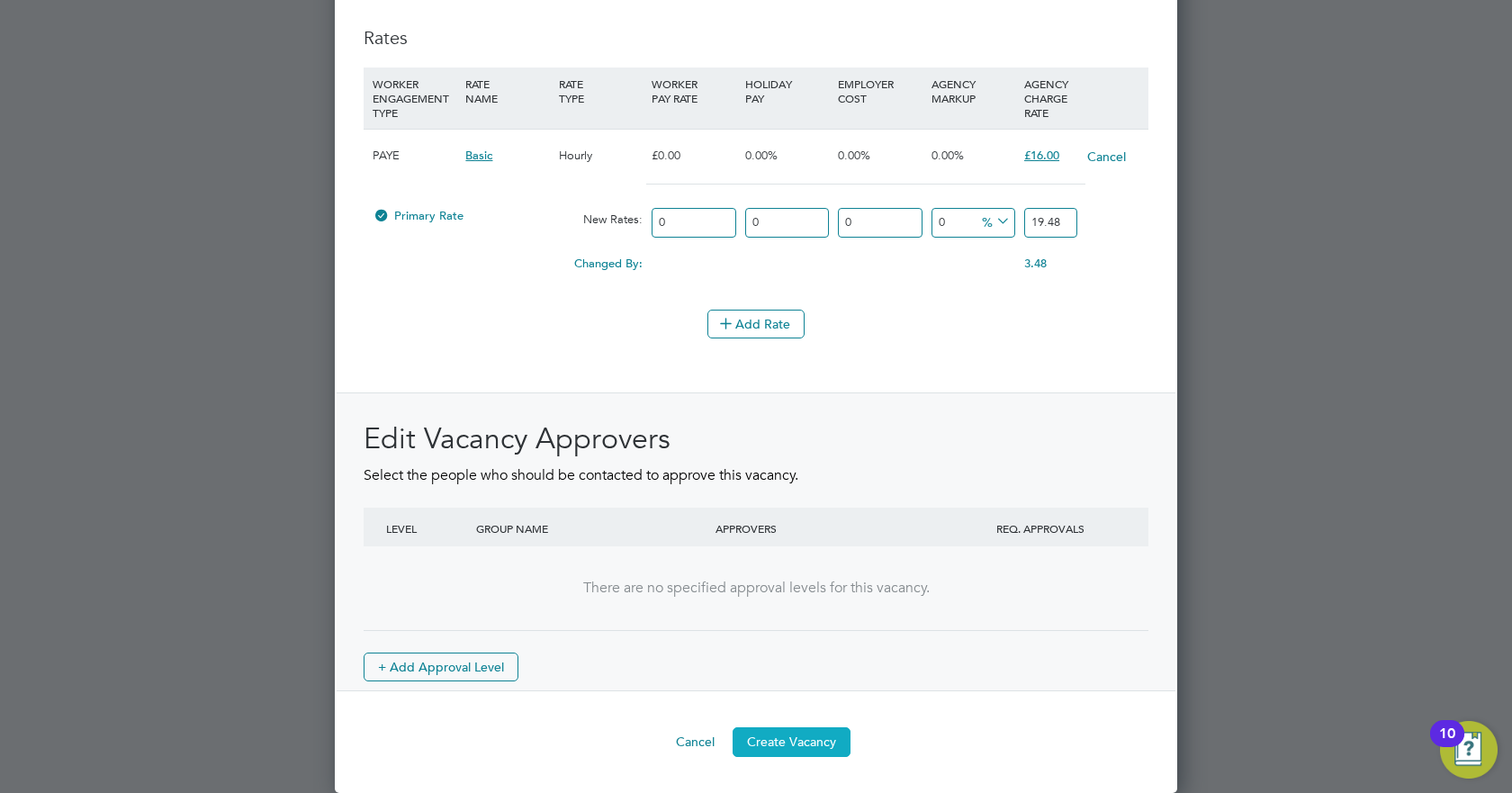
click at [808, 743] on button "Create Vacancy" at bounding box center [791, 742] width 118 height 29
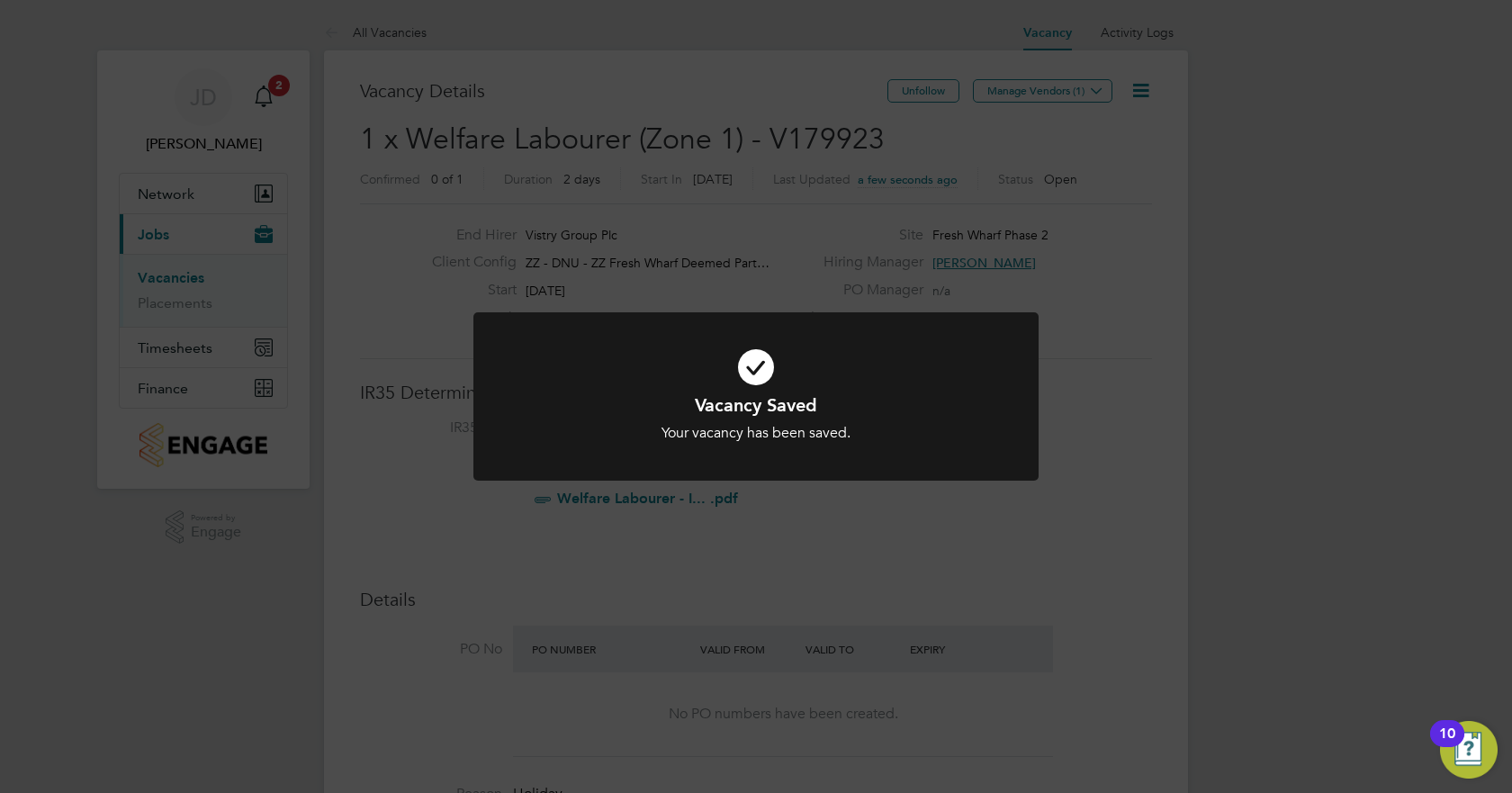
click at [1088, 89] on div "Vacancy Saved Your vacancy has been saved. Cancel Okay" at bounding box center [756, 396] width 1512 height 793
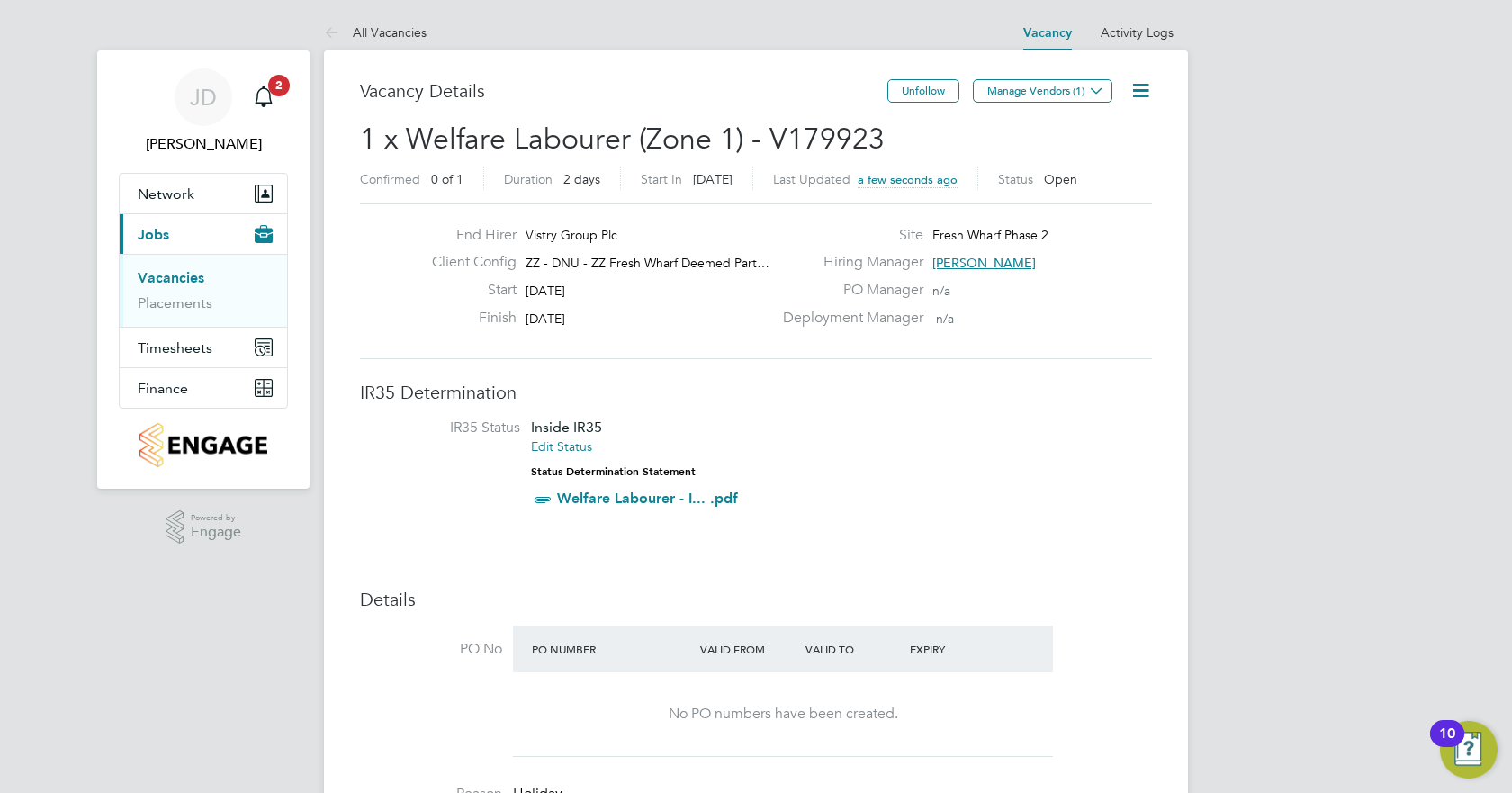
click at [1090, 89] on icon at bounding box center [1097, 91] width 13 height 13
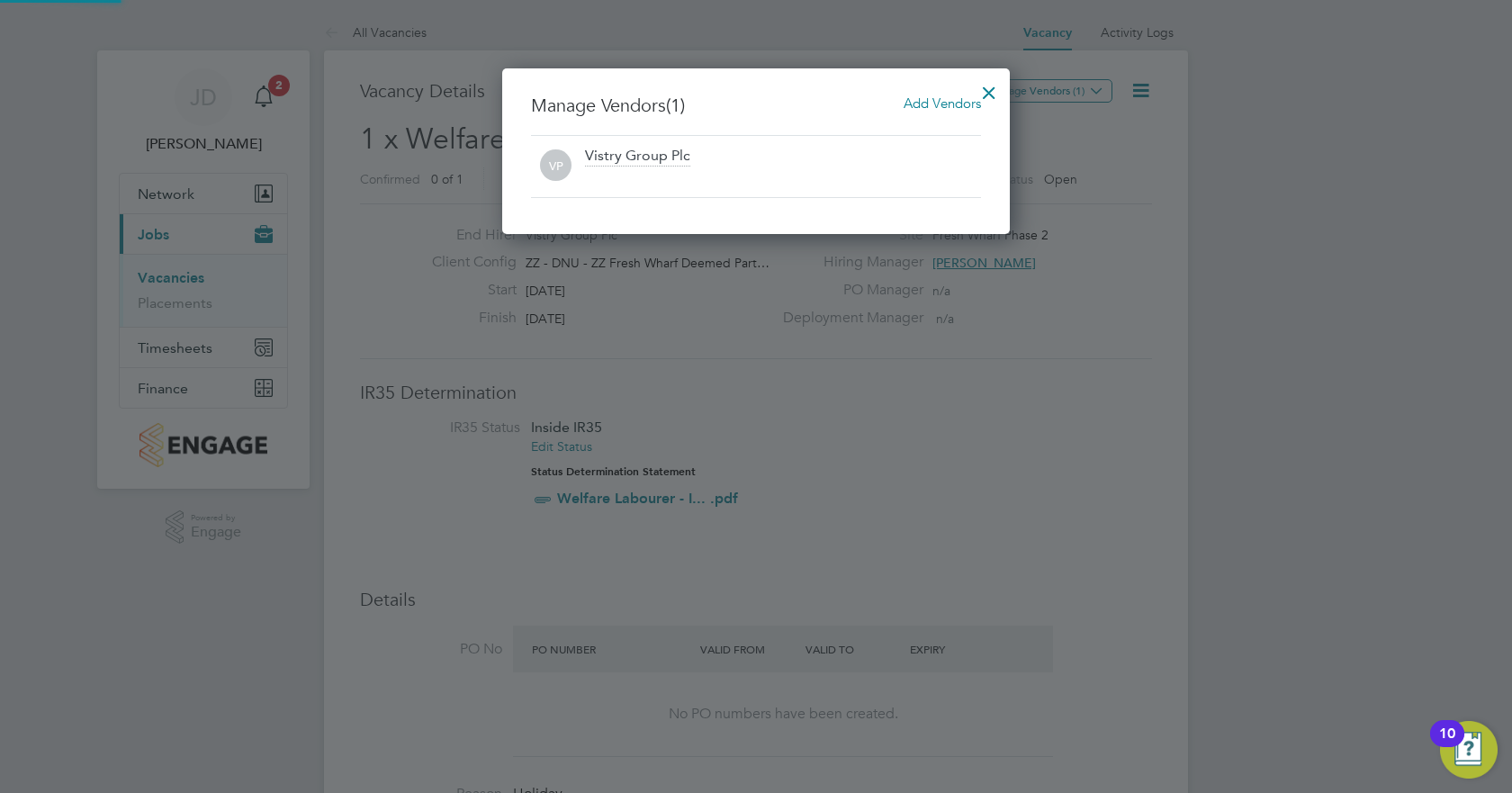
scroll to position [167, 509]
click at [945, 102] on span "Add Vendors" at bounding box center [942, 103] width 77 height 17
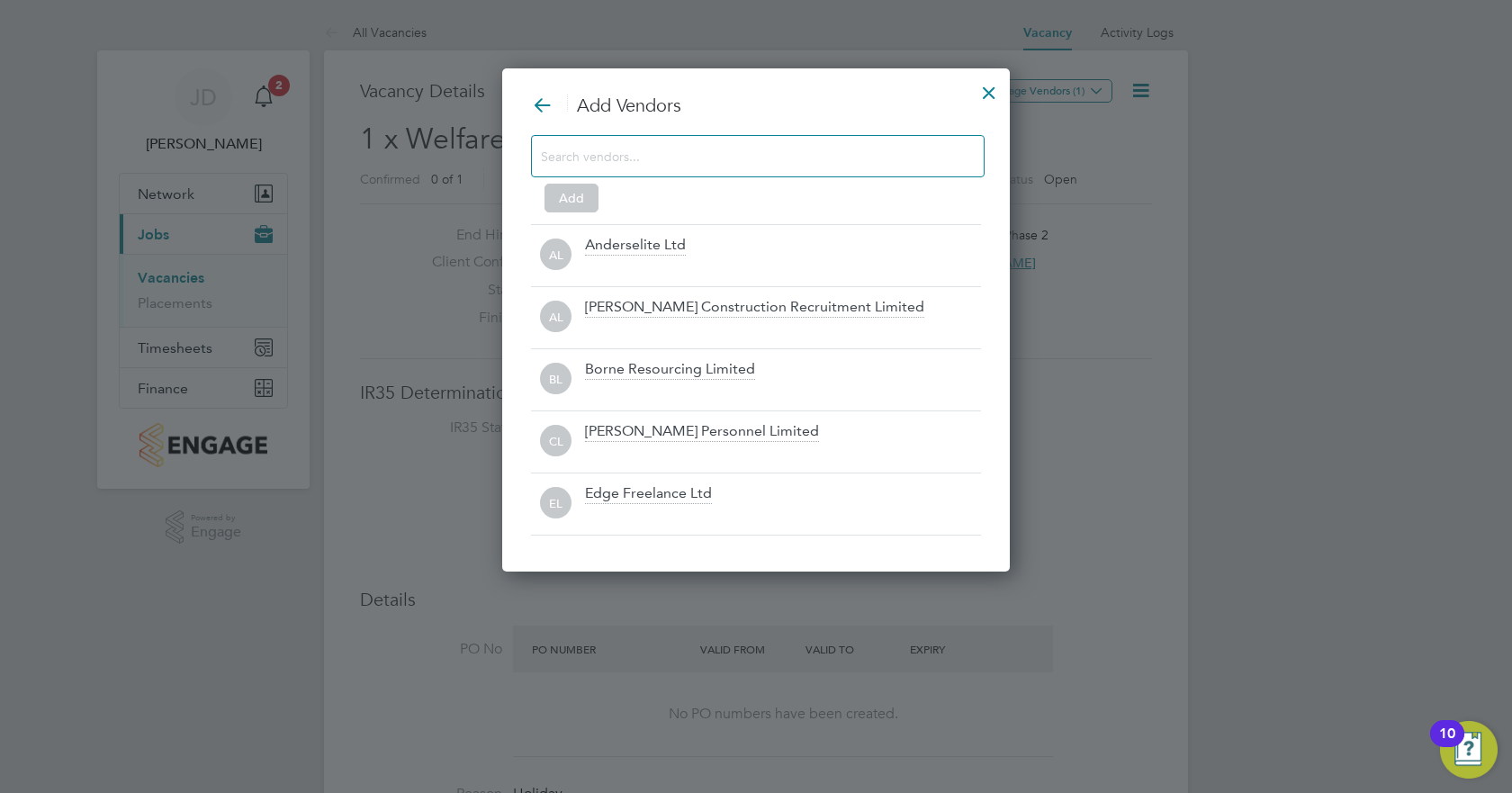
scroll to position [505, 509]
click at [580, 164] on input at bounding box center [743, 155] width 405 height 23
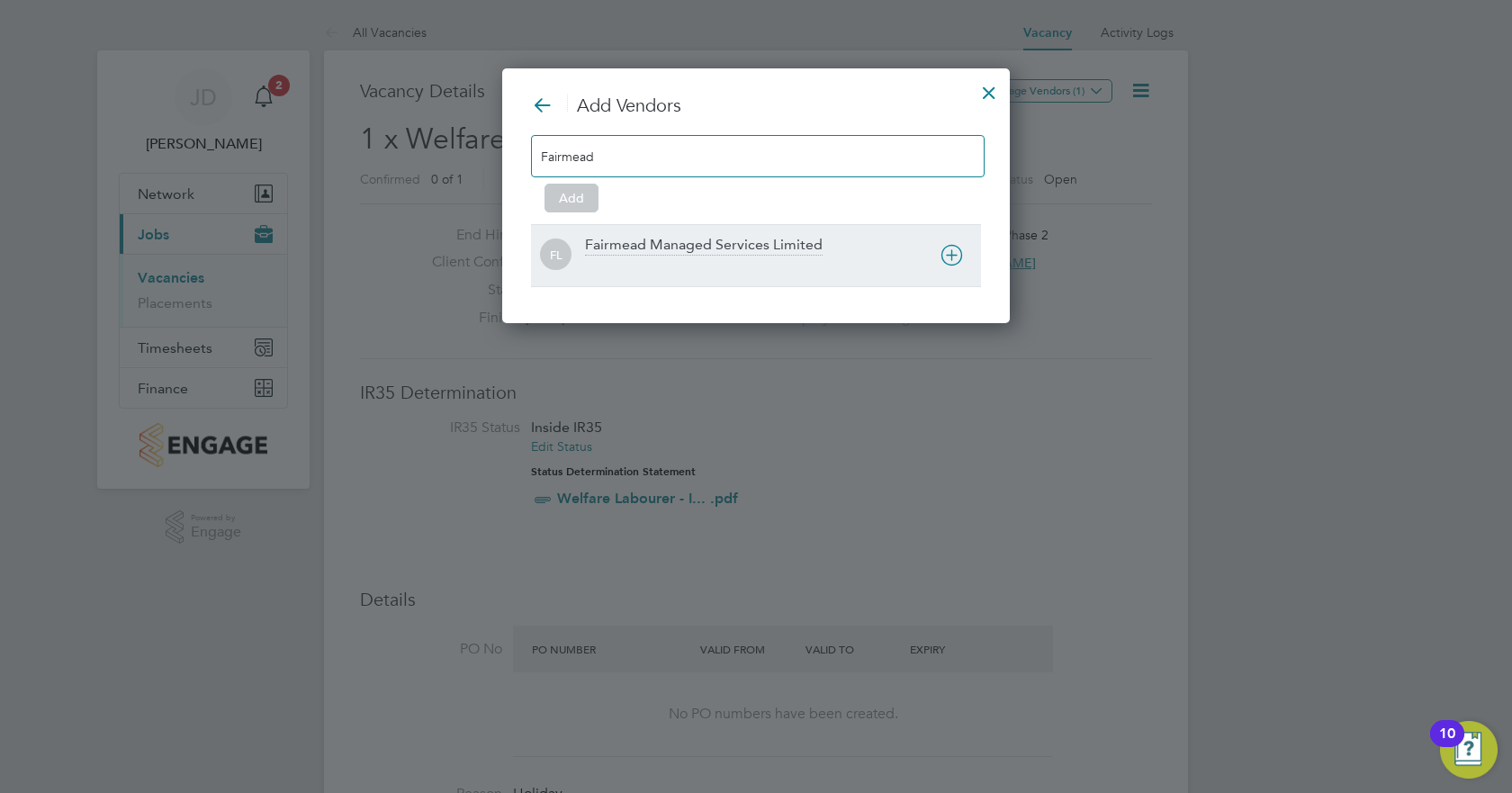
type input "Fairmead"
click at [650, 251] on div "Fairmead Managed Services Limited" at bounding box center [703, 246] width 238 height 20
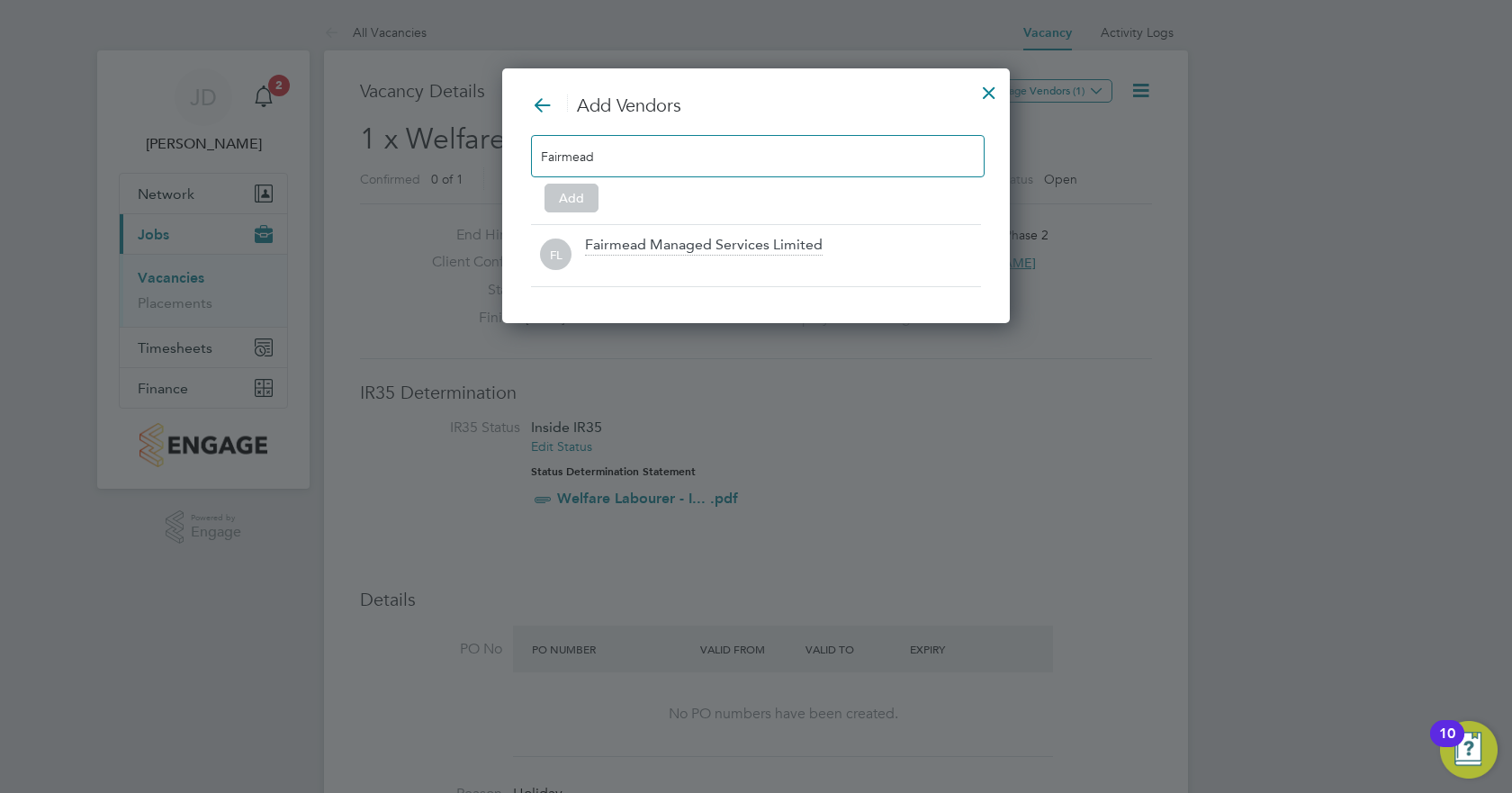
scroll to position [195, 509]
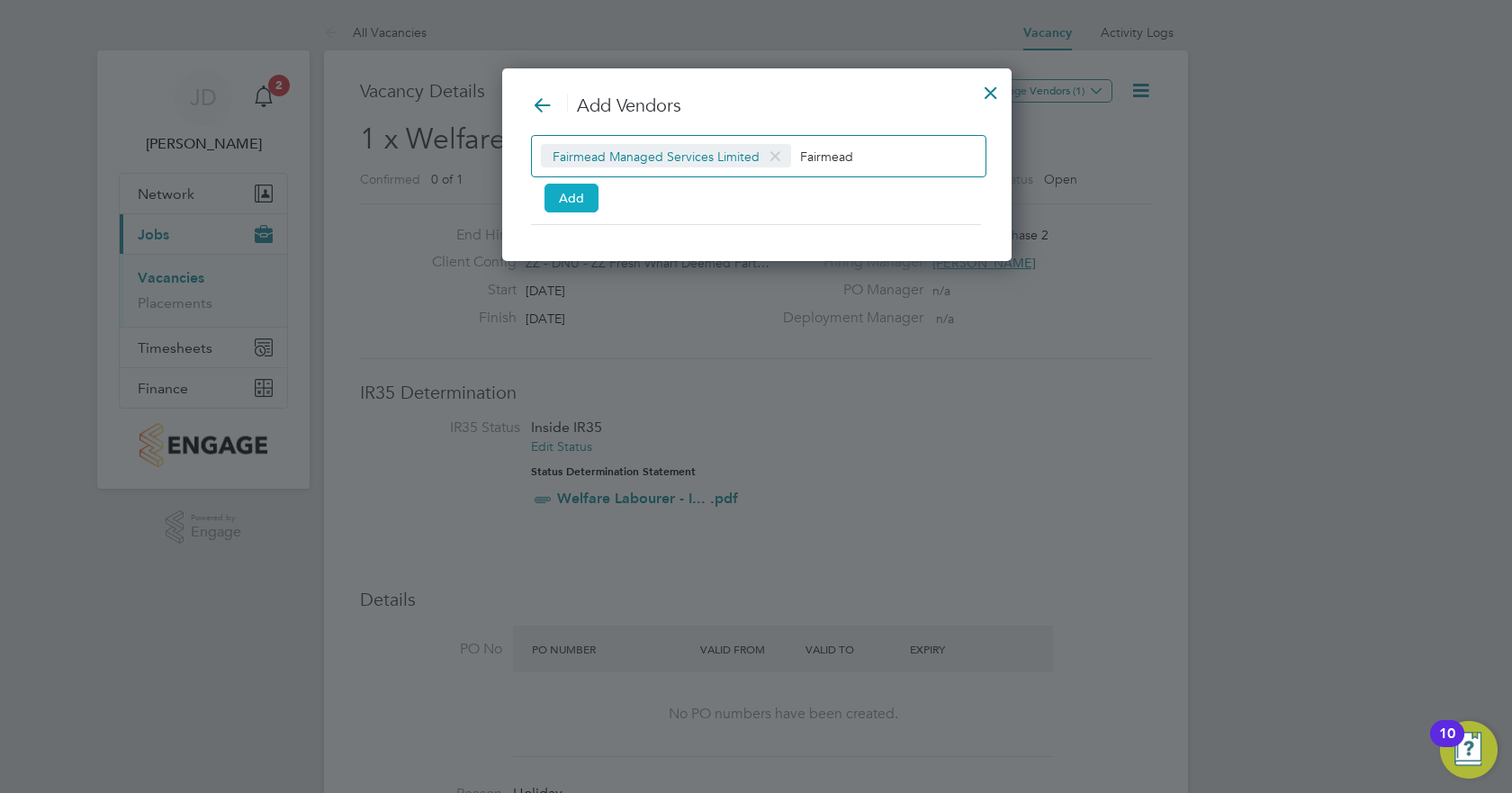
click at [568, 199] on button "Add" at bounding box center [571, 198] width 54 height 29
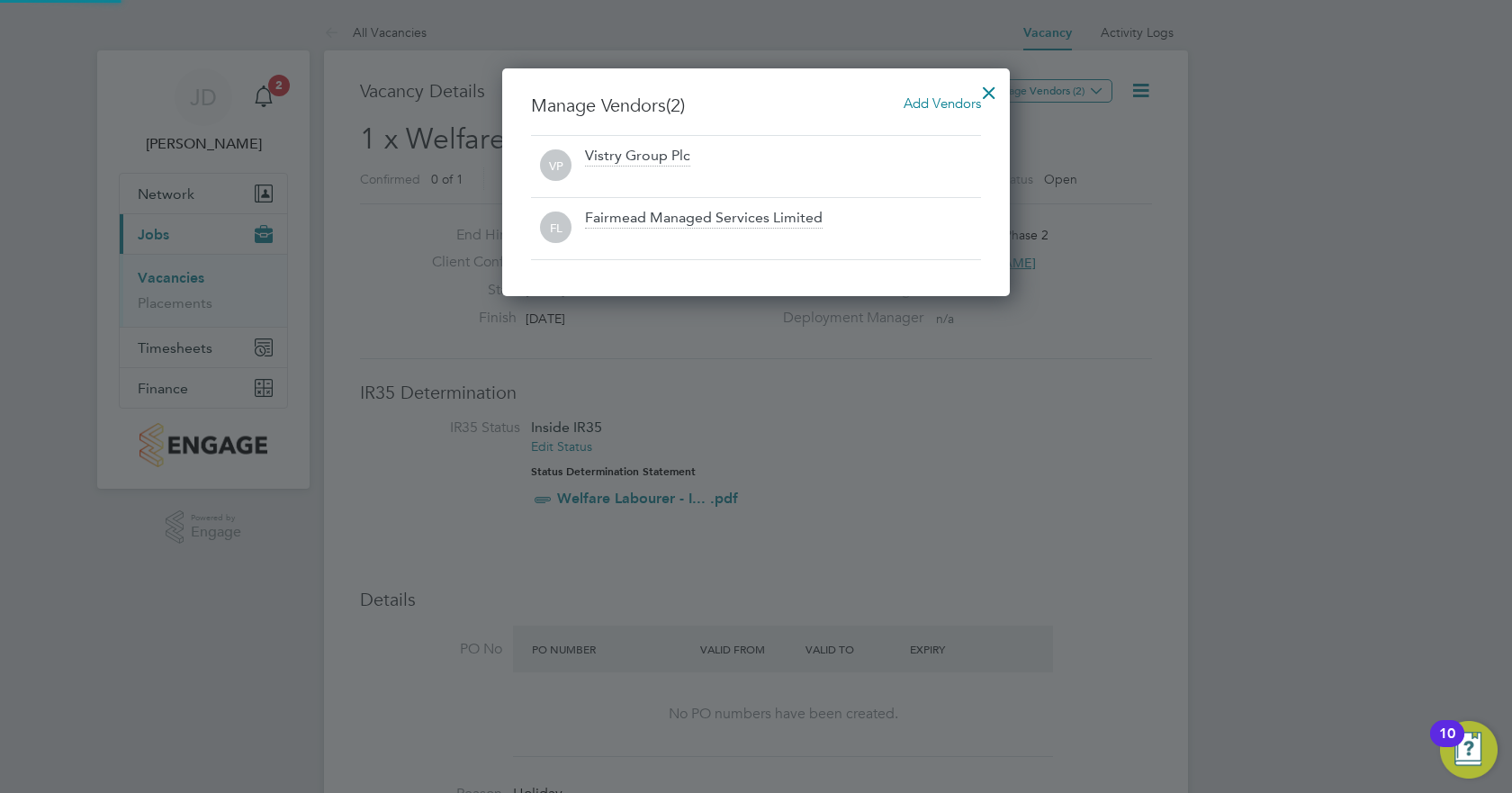
scroll to position [228, 509]
click at [987, 87] on div at bounding box center [990, 89] width 33 height 33
